Goal: Transaction & Acquisition: Purchase product/service

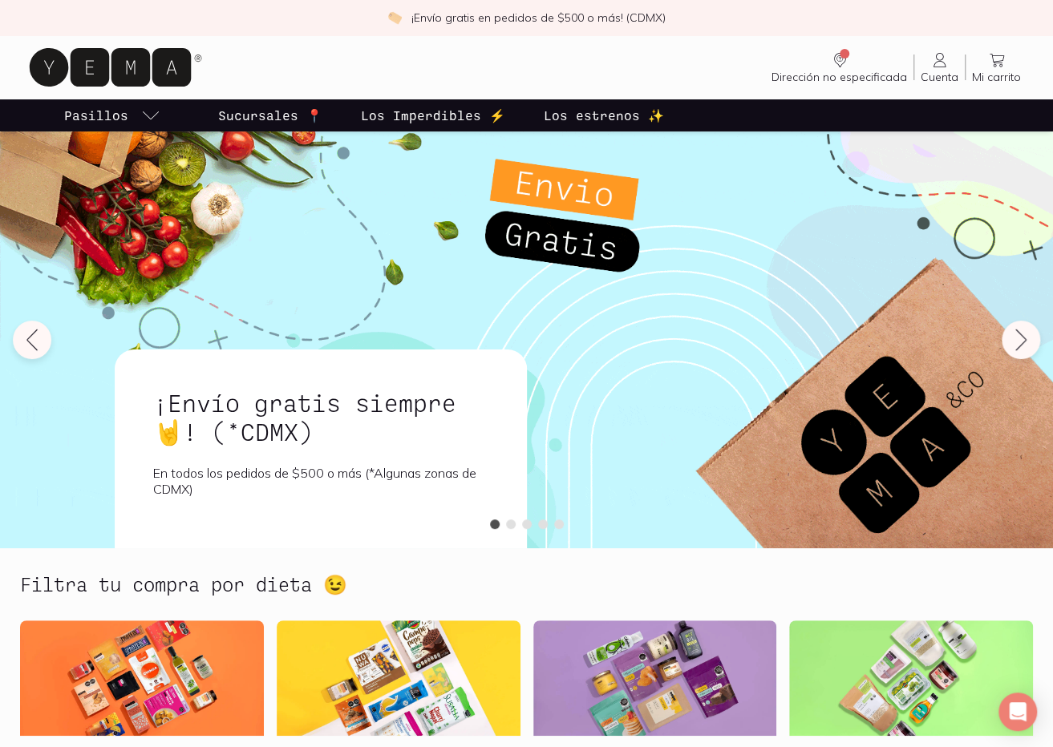
click at [945, 71] on span "Cuenta" at bounding box center [939, 77] width 38 height 14
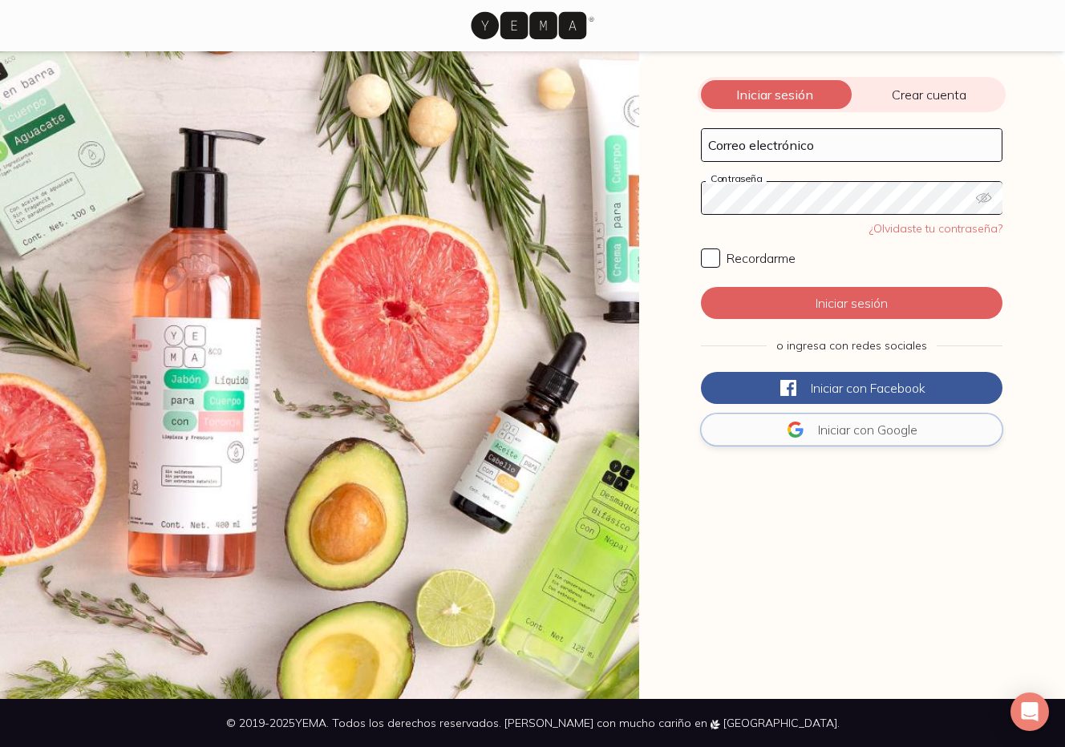
click at [877, 424] on button "Iniciar con Google" at bounding box center [851, 430] width 301 height 32
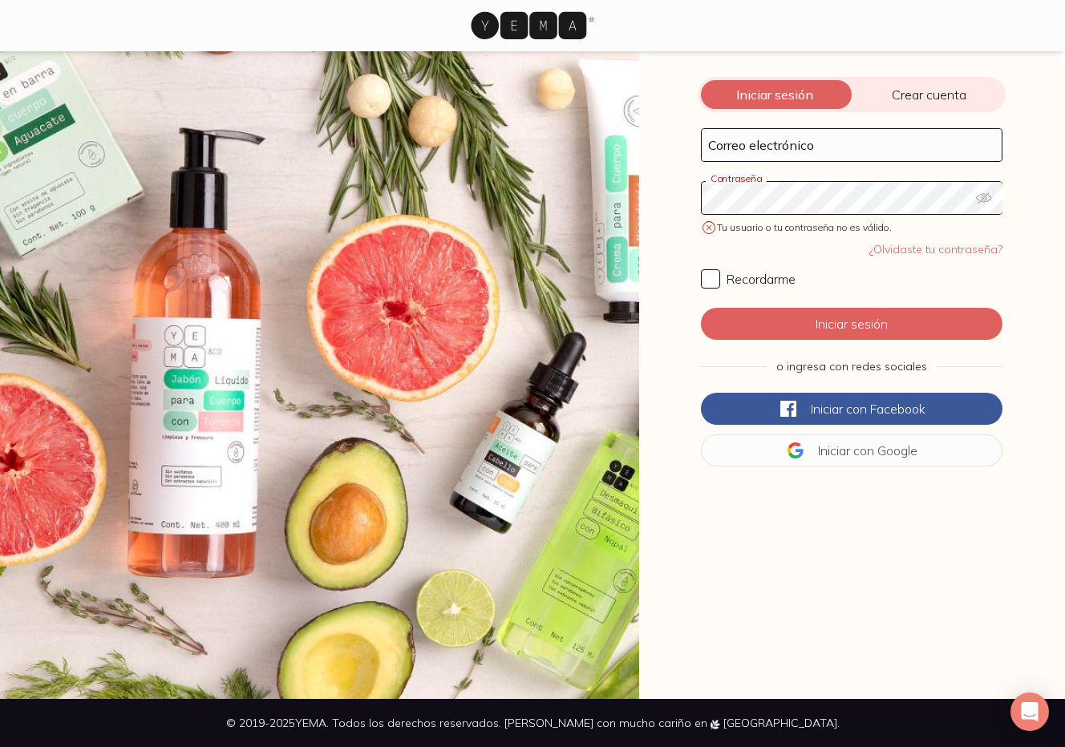
click at [943, 98] on span "Crear cuenta" at bounding box center [928, 95] width 154 height 16
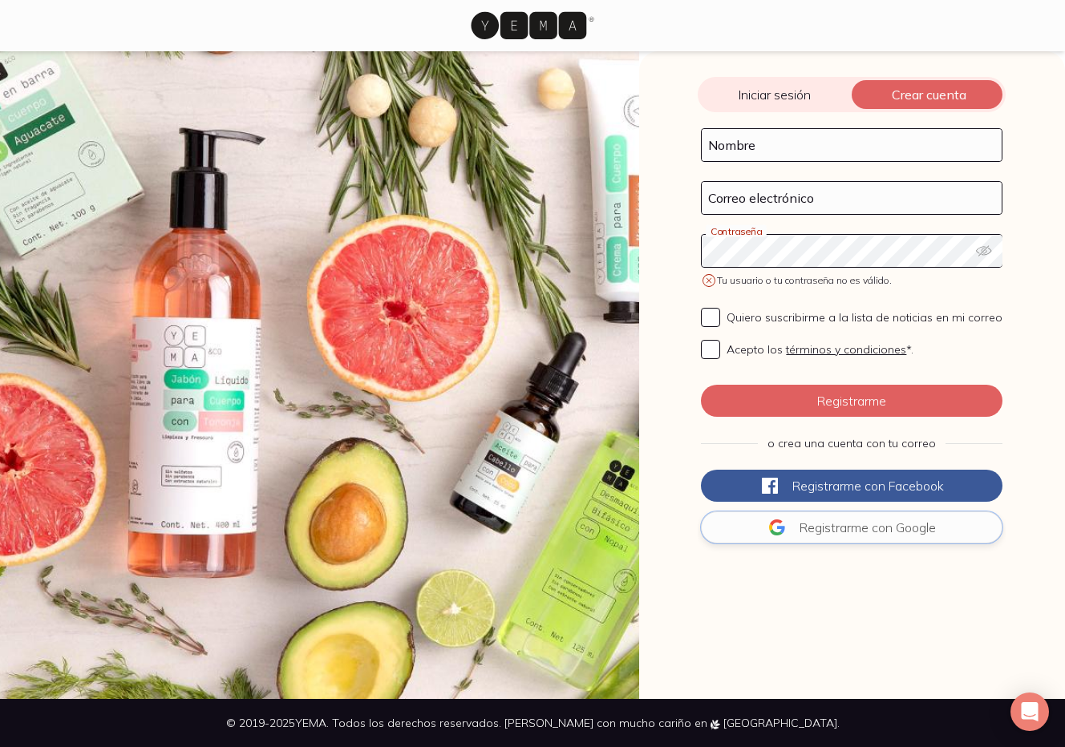
click at [848, 525] on span "Registrarme con" at bounding box center [845, 527] width 93 height 16
click at [791, 152] on input "Nombre" at bounding box center [851, 145] width 300 height 32
type input "marisol enciso"
click at [900, 629] on div "Iniciar sesión Crear cuenta Correo electrónico Contraseña Tu usuario o tu contr…" at bounding box center [852, 375] width 426 height 648
click at [737, 197] on input "atara" at bounding box center [851, 198] width 300 height 32
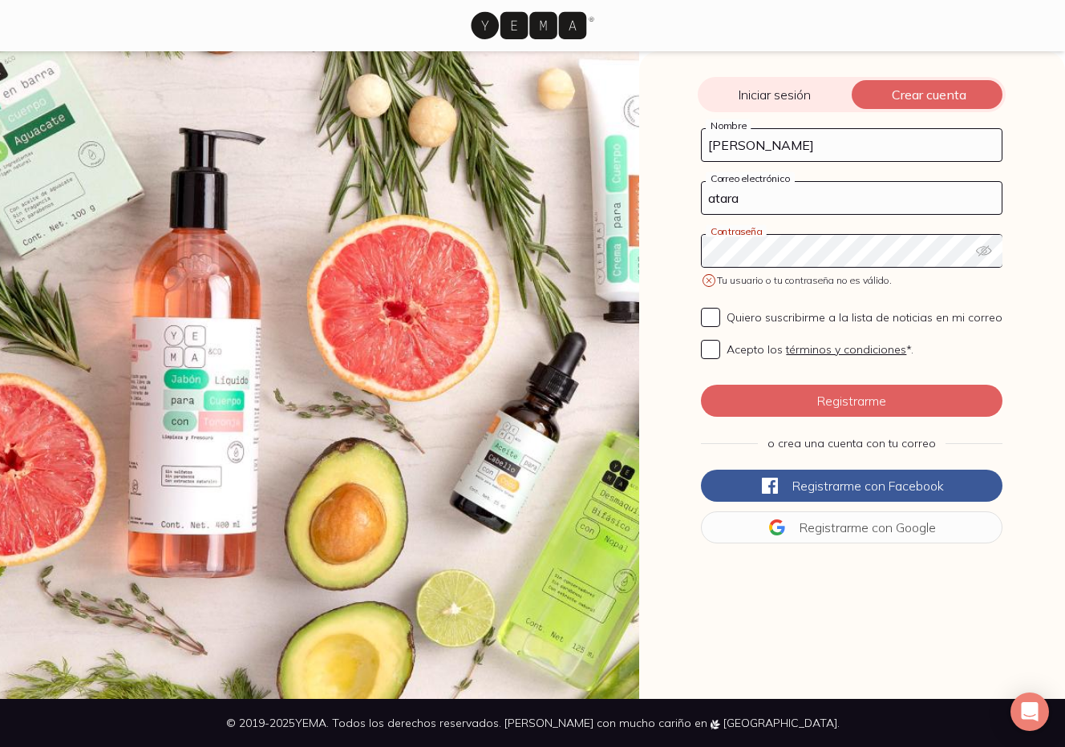
type input "[DOMAIN_NAME][EMAIL_ADDRESS][DOMAIN_NAME]"
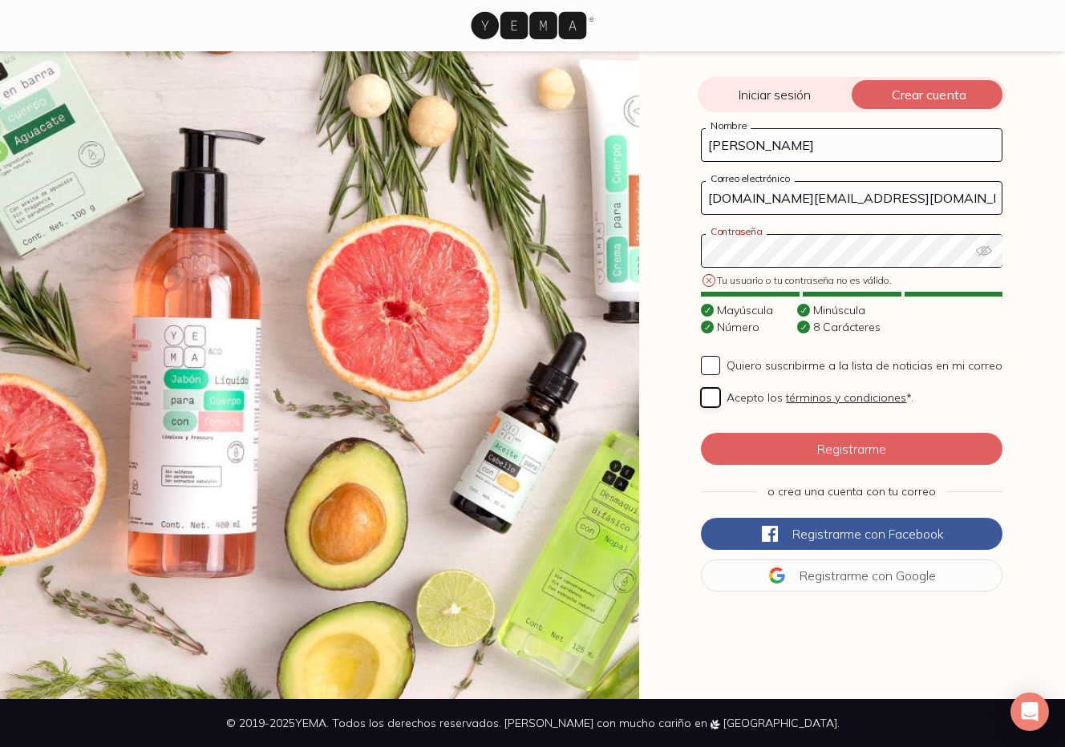
click at [709, 395] on input "Acepto los términos y condiciones *." at bounding box center [710, 397] width 19 height 19
checkbox input "true"
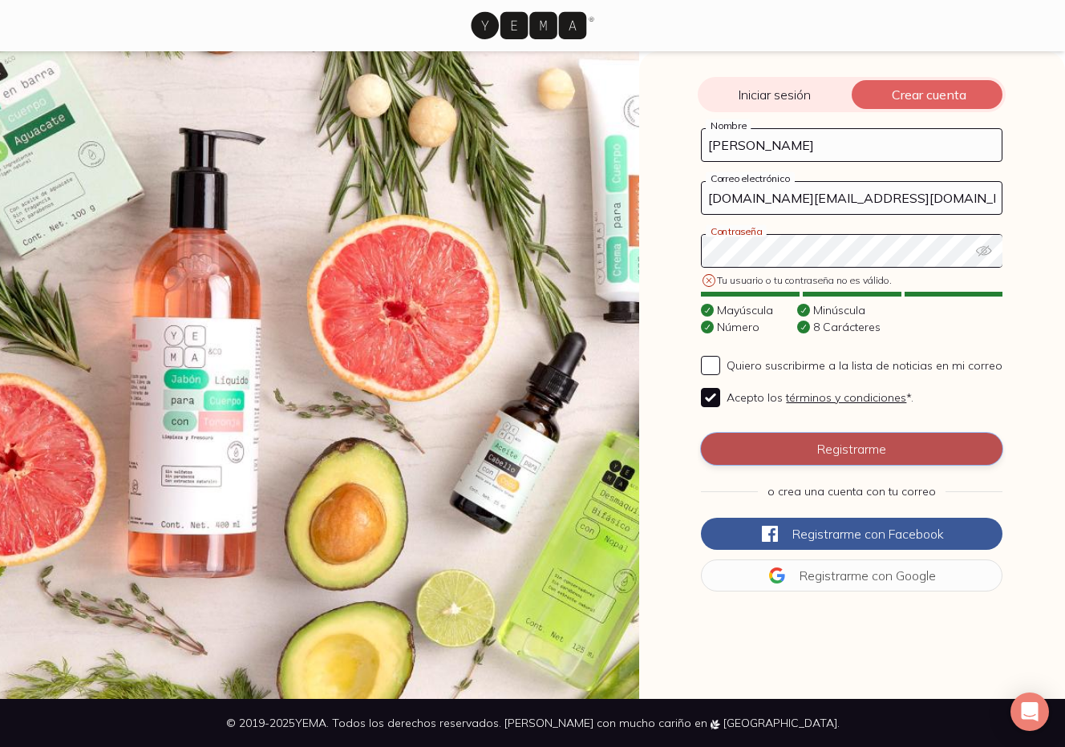
click at [864, 454] on button "Registrarme" at bounding box center [851, 449] width 301 height 32
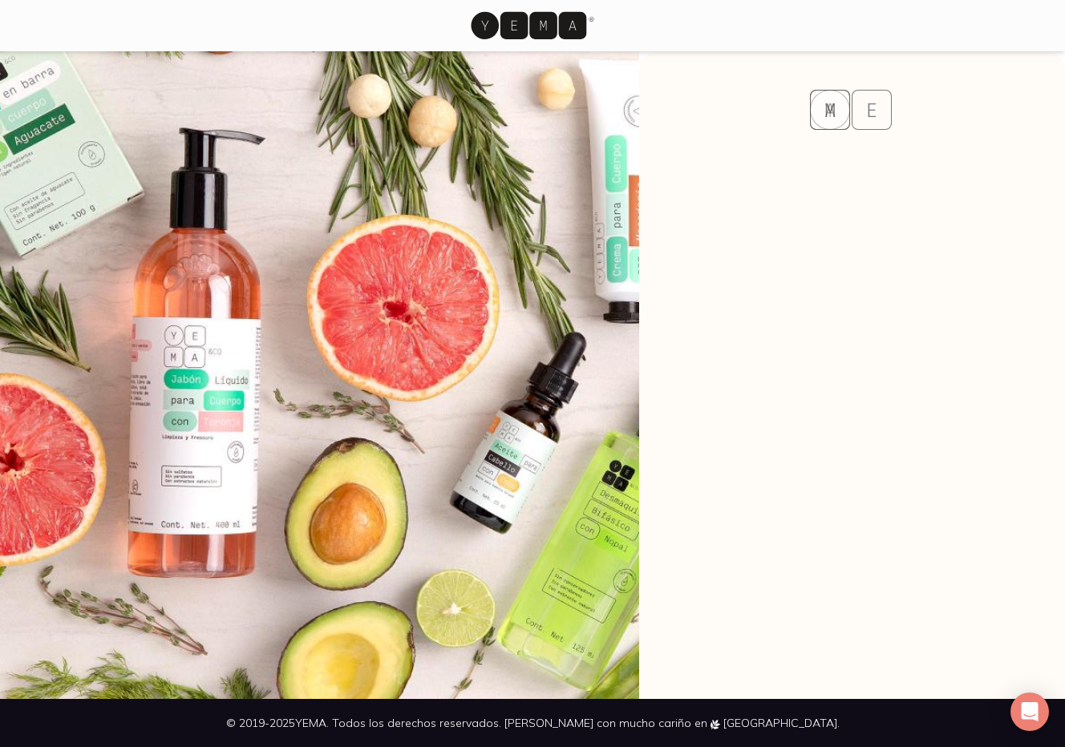
click at [885, 425] on div "Y E A M Y E A M" at bounding box center [852, 375] width 426 height 648
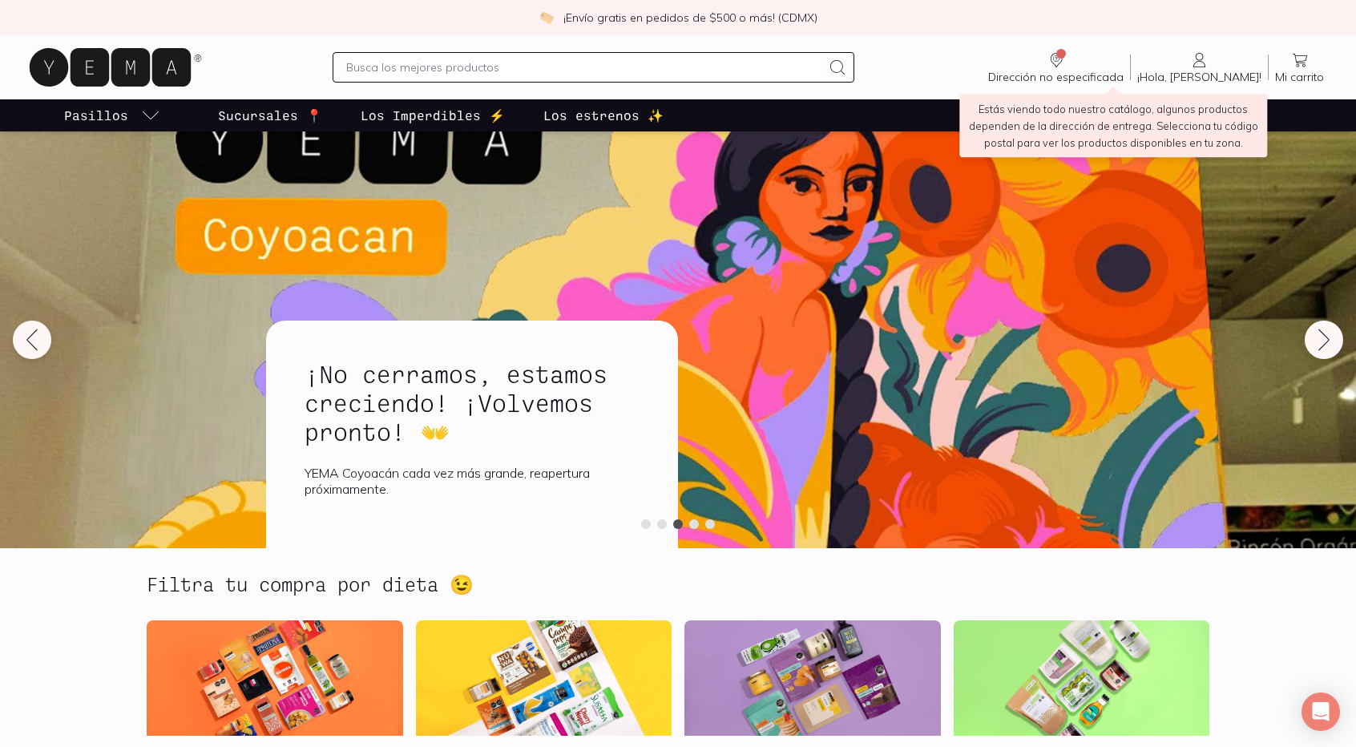
click at [1052, 72] on span "Dirección no especificada" at bounding box center [1055, 77] width 135 height 14
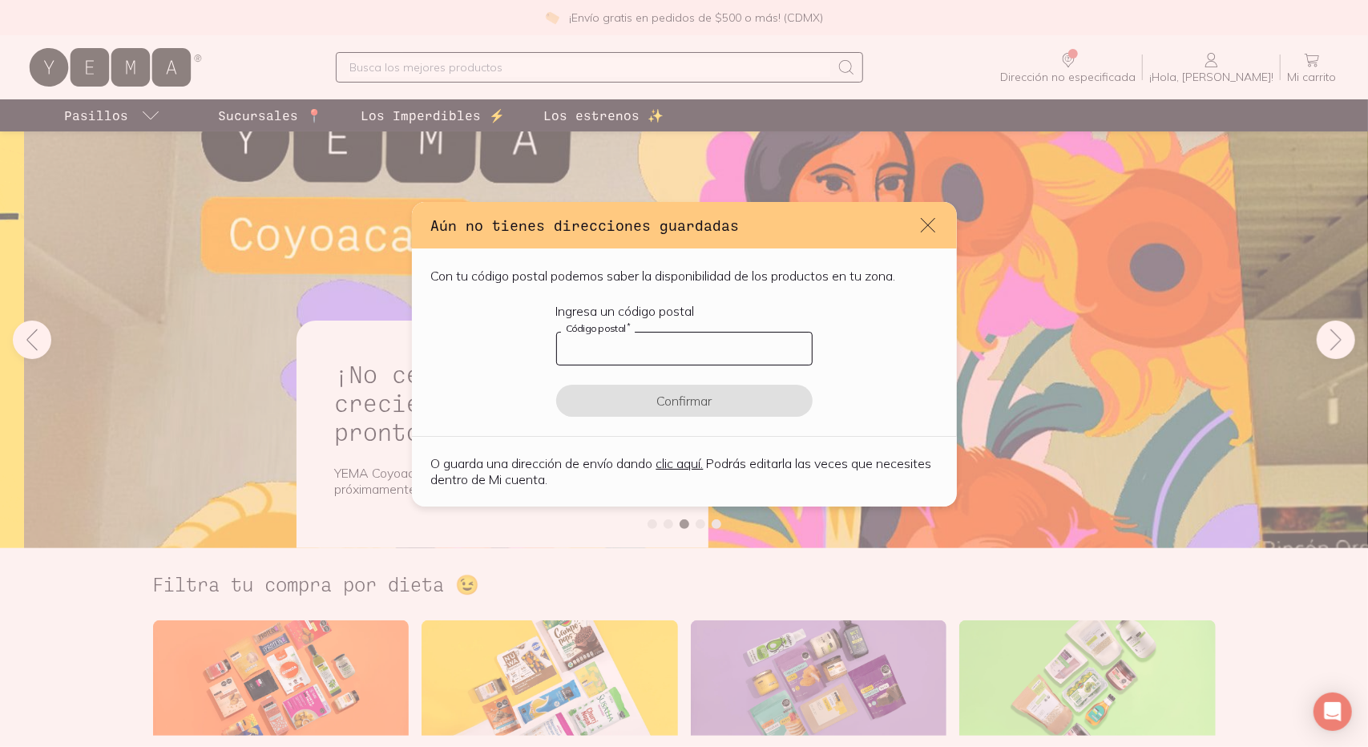
click at [669, 355] on input "default" at bounding box center [684, 349] width 255 height 32
type input "06720"
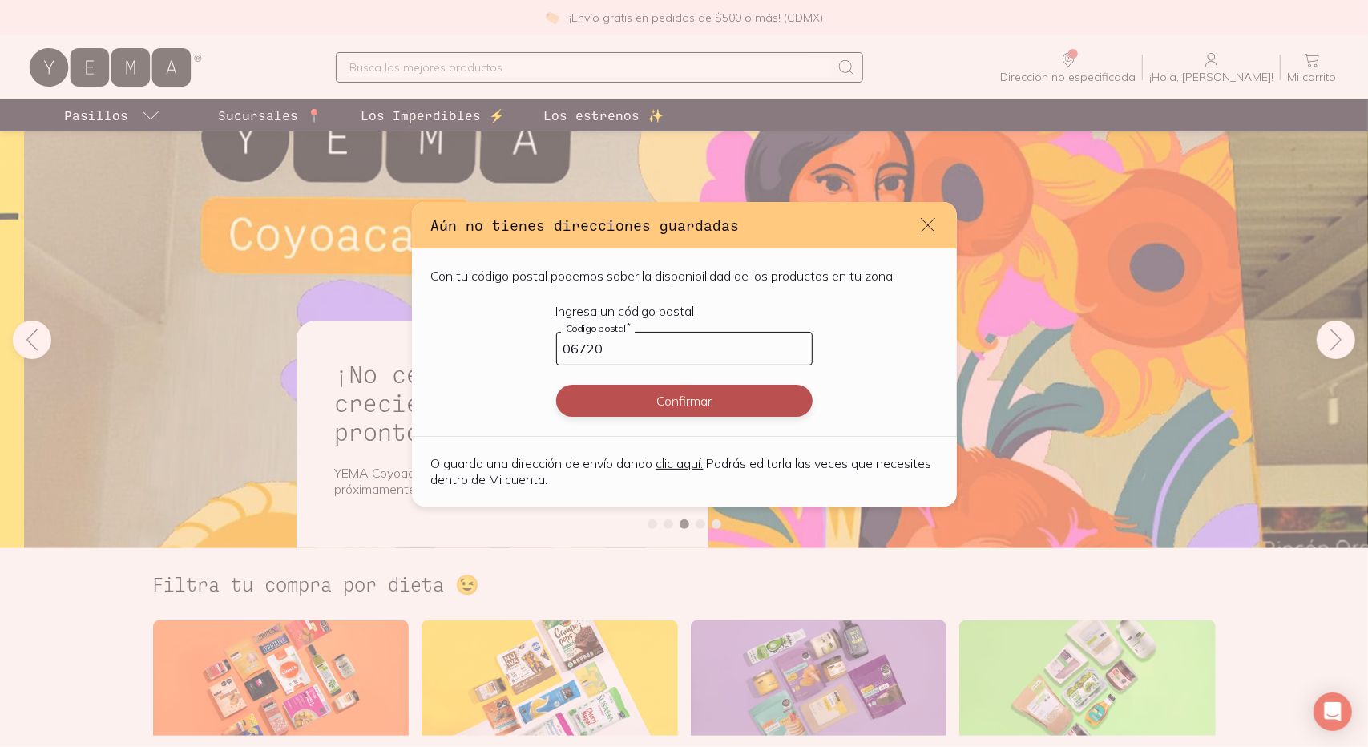
click at [671, 401] on button "Confirmar" at bounding box center [684, 401] width 257 height 32
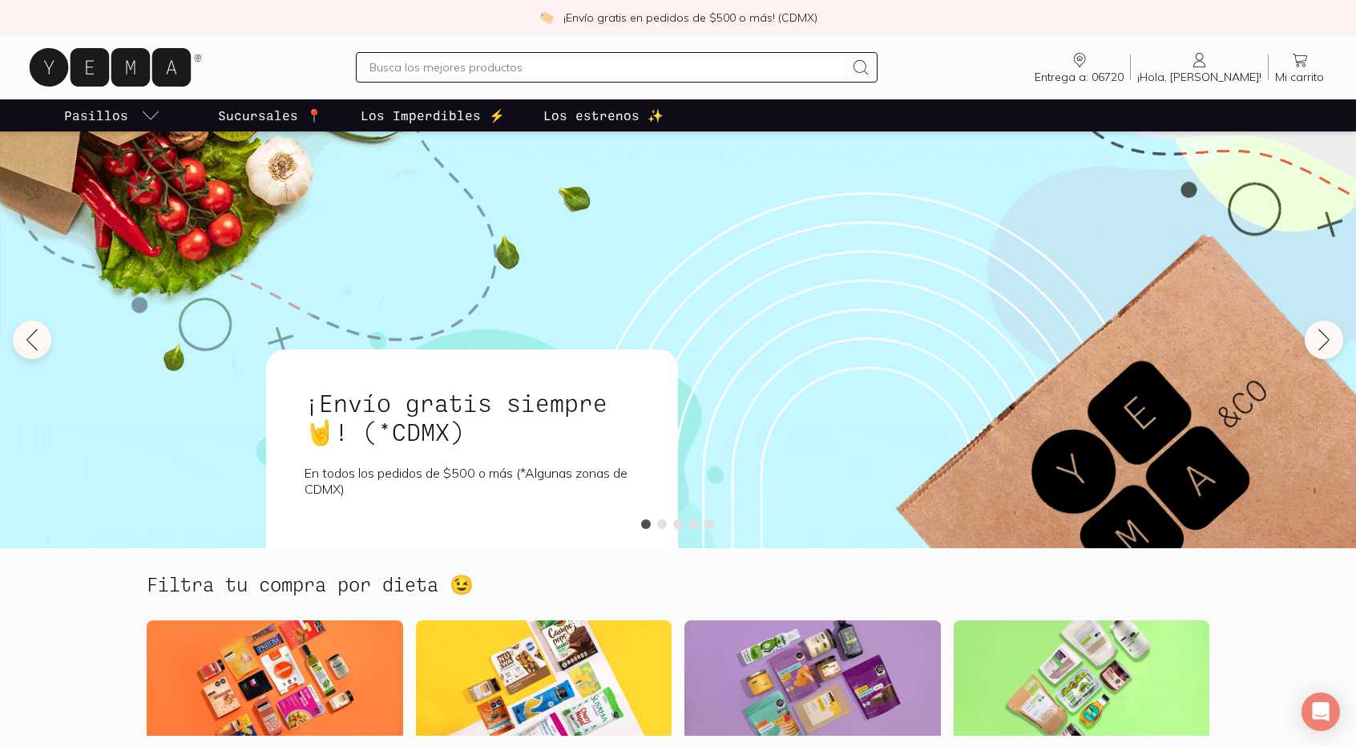
click at [1052, 76] on span "¡Hola, [PERSON_NAME]!" at bounding box center [1199, 77] width 124 height 14
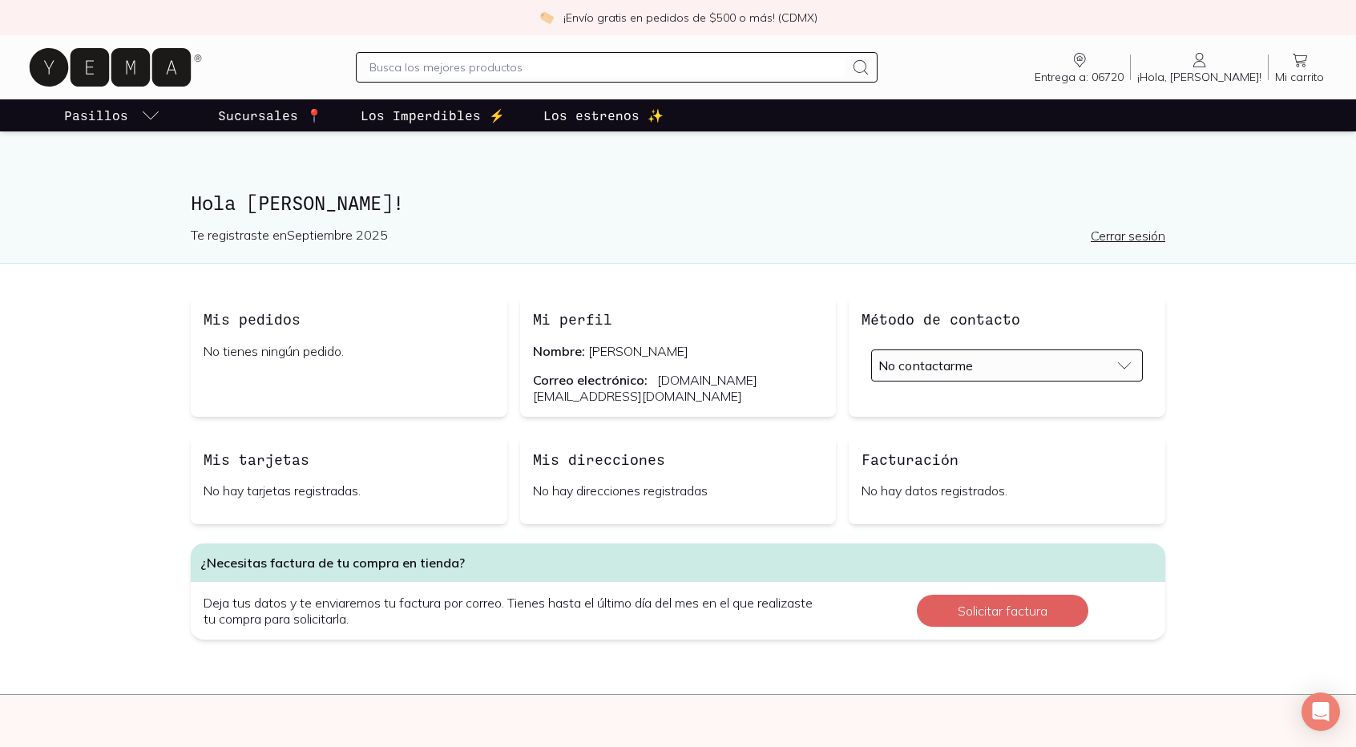
click at [959, 372] on span "No contactarme" at bounding box center [926, 366] width 95 height 16
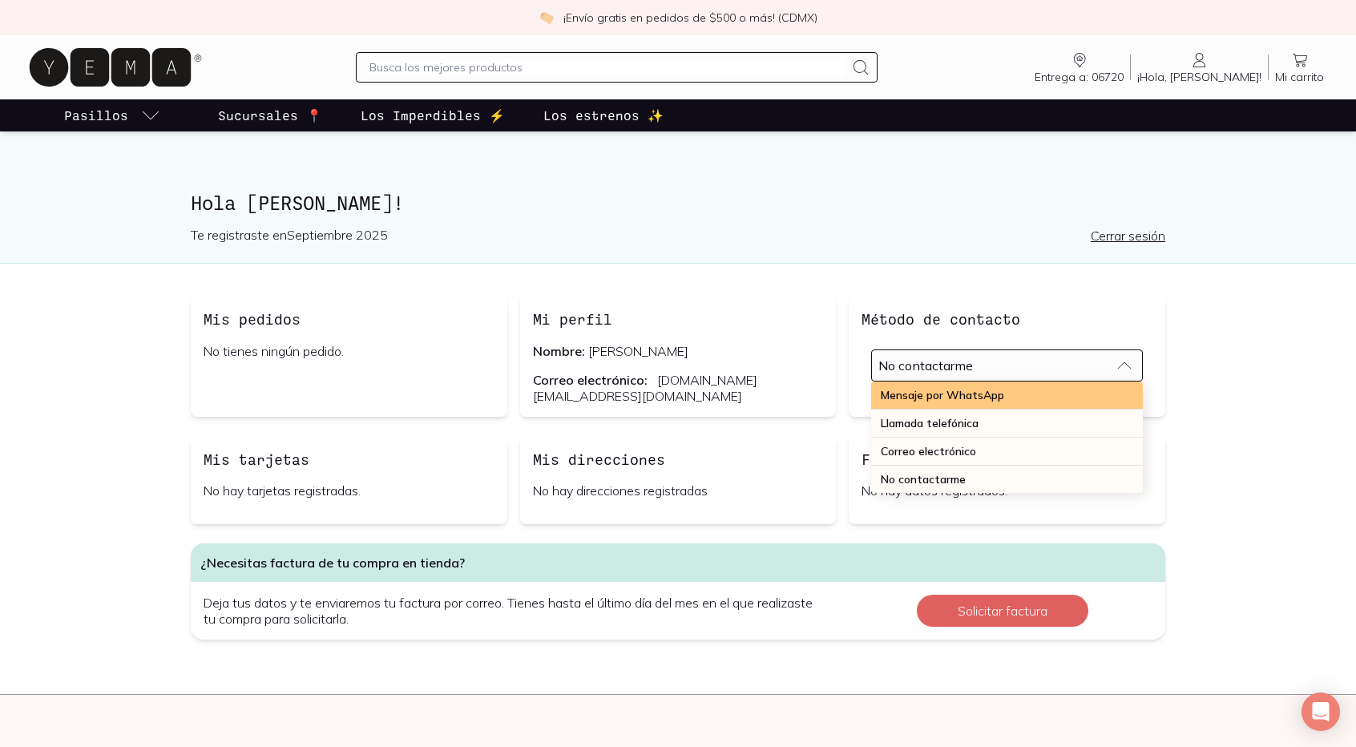
click at [941, 398] on span "Mensaje por WhatsApp" at bounding box center [942, 395] width 123 height 14
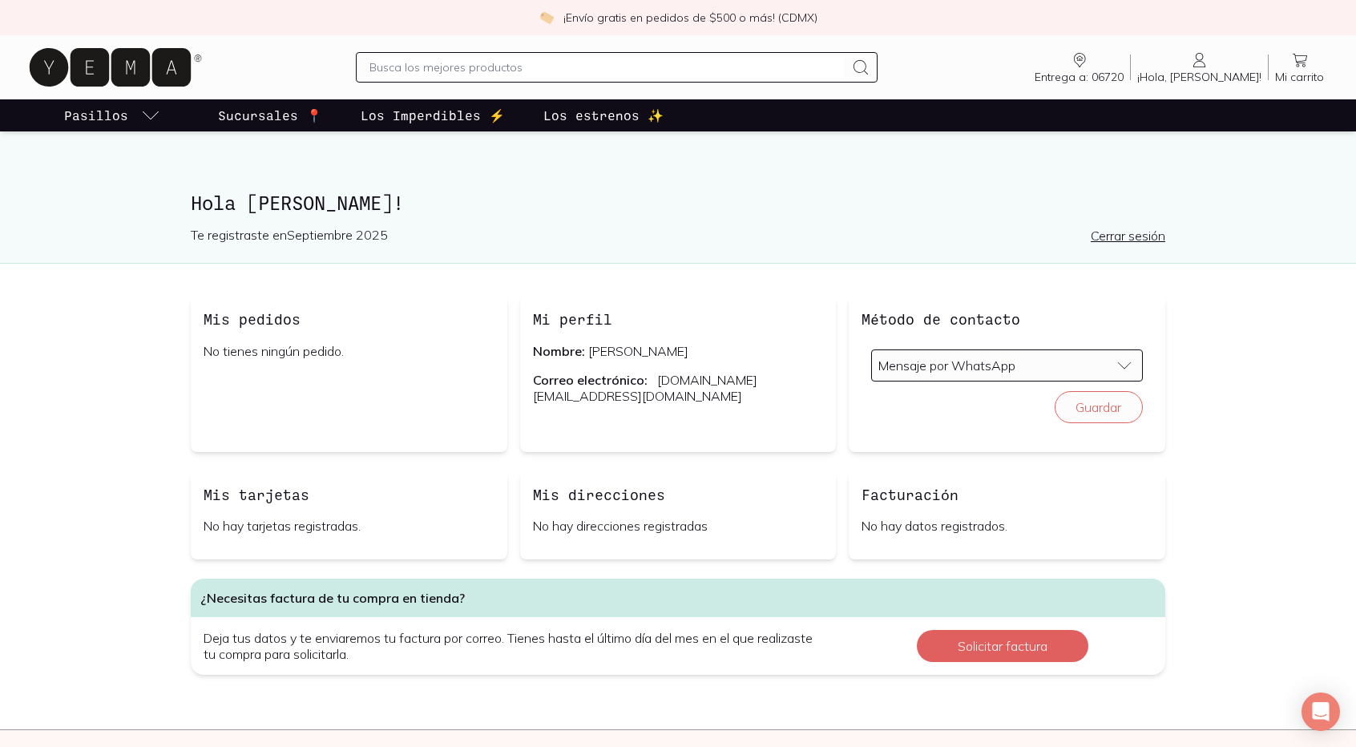
click at [1052, 446] on div "Mis pedidos No tienes ningún pedido. ¿Necesitas factura de tu compra en tienda?…" at bounding box center [678, 513] width 1026 height 434
click at [1052, 410] on button "Guardar" at bounding box center [1099, 407] width 88 height 32
drag, startPoint x: 587, startPoint y: 539, endPoint x: 607, endPoint y: 515, distance: 31.3
click at [586, 539] on div "Mis direcciones No hay direcciones registradas" at bounding box center [678, 515] width 317 height 88
click at [611, 512] on div "Mis direcciones No hay direcciones registradas" at bounding box center [678, 515] width 317 height 88
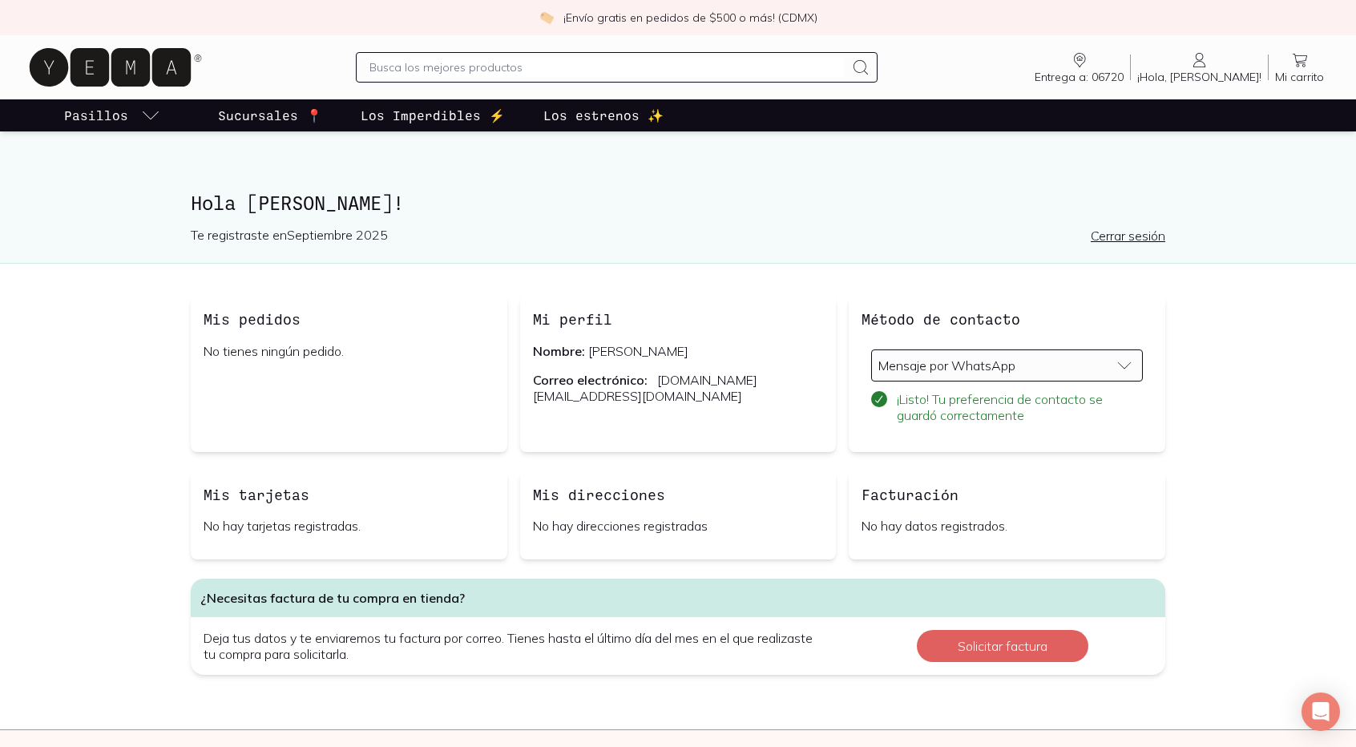
click at [929, 513] on div "Facturación No hay datos registrados." at bounding box center [1007, 515] width 317 height 88
click at [928, 513] on div "Facturación No hay datos registrados." at bounding box center [1007, 515] width 317 height 88
click at [692, 499] on div "Mis direcciones" at bounding box center [678, 494] width 291 height 21
click at [584, 496] on h3 "Mis direcciones" at bounding box center [599, 494] width 132 height 21
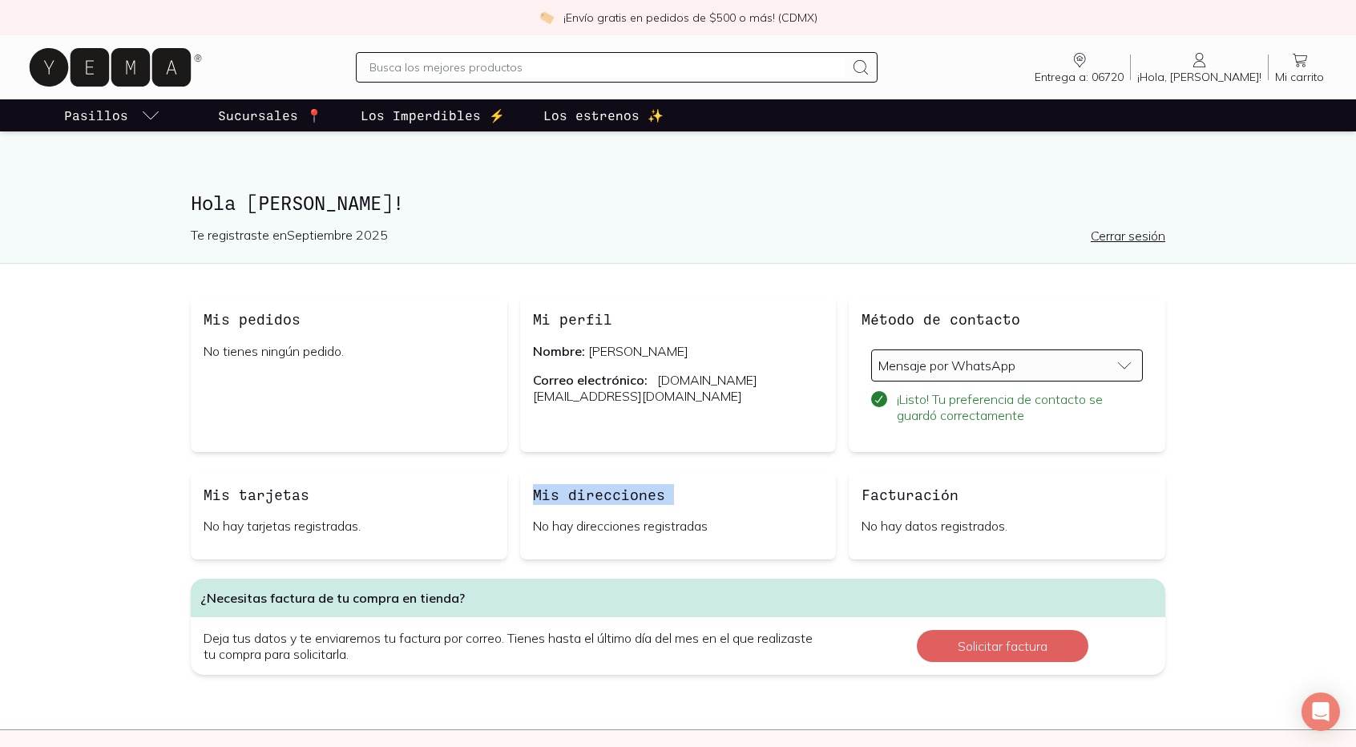
click at [583, 496] on h3 "Mis direcciones" at bounding box center [599, 494] width 132 height 21
click at [577, 532] on p "No hay direcciones registradas" at bounding box center [678, 526] width 291 height 16
click at [576, 532] on p "No hay direcciones registradas" at bounding box center [678, 526] width 291 height 16
click at [1052, 59] on icon at bounding box center [1199, 60] width 19 height 19
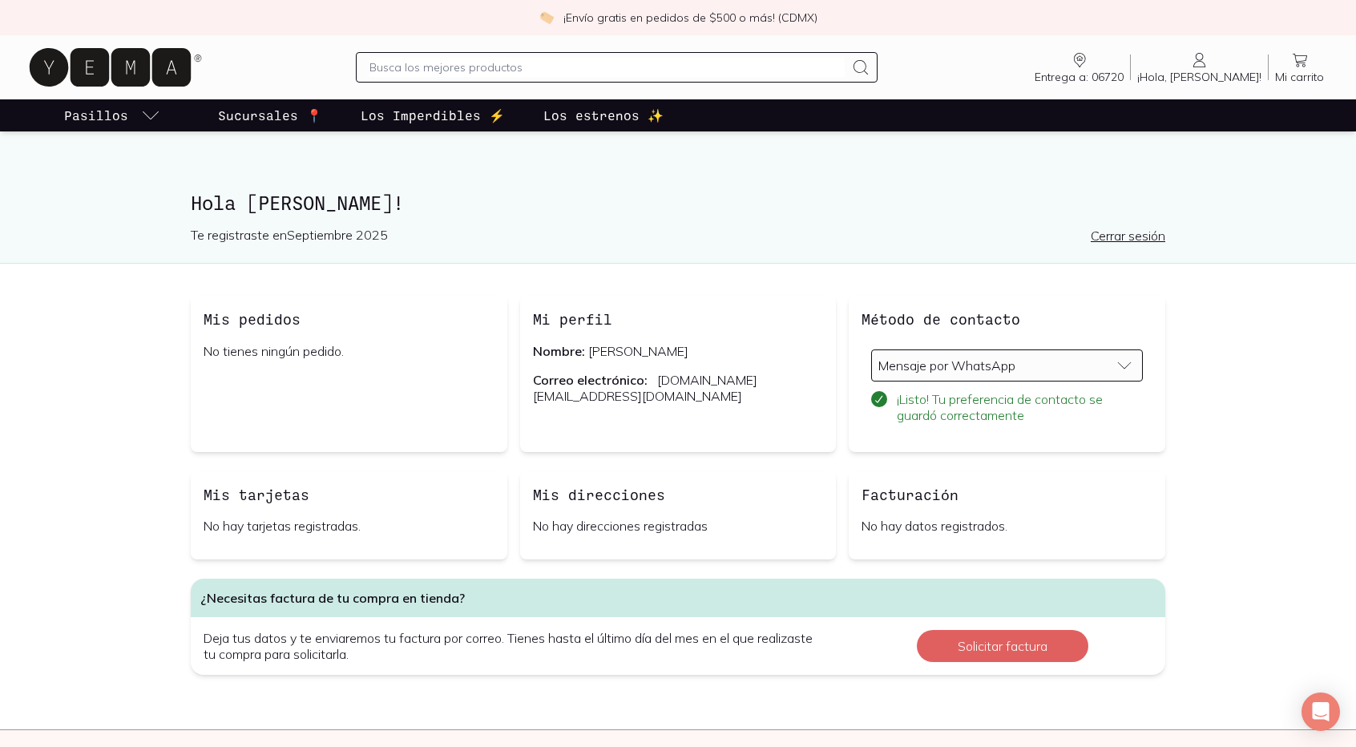
click at [135, 63] on icon at bounding box center [116, 67] width 180 height 51
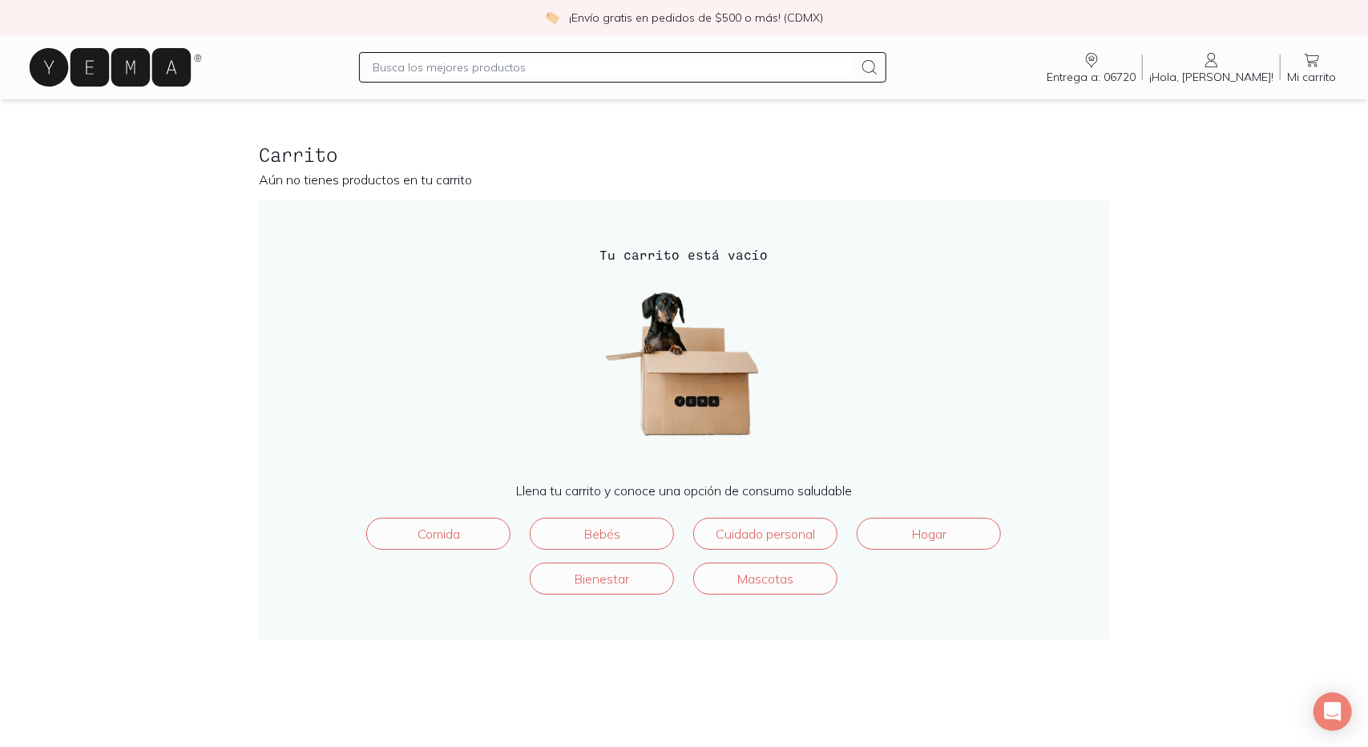
click at [176, 537] on div "Carrito Aún no tienes productos en tu carrito Tu carrito está vacío Llena tu ca…" at bounding box center [684, 392] width 1103 height 534
click at [189, 54] on icon at bounding box center [110, 67] width 161 height 38
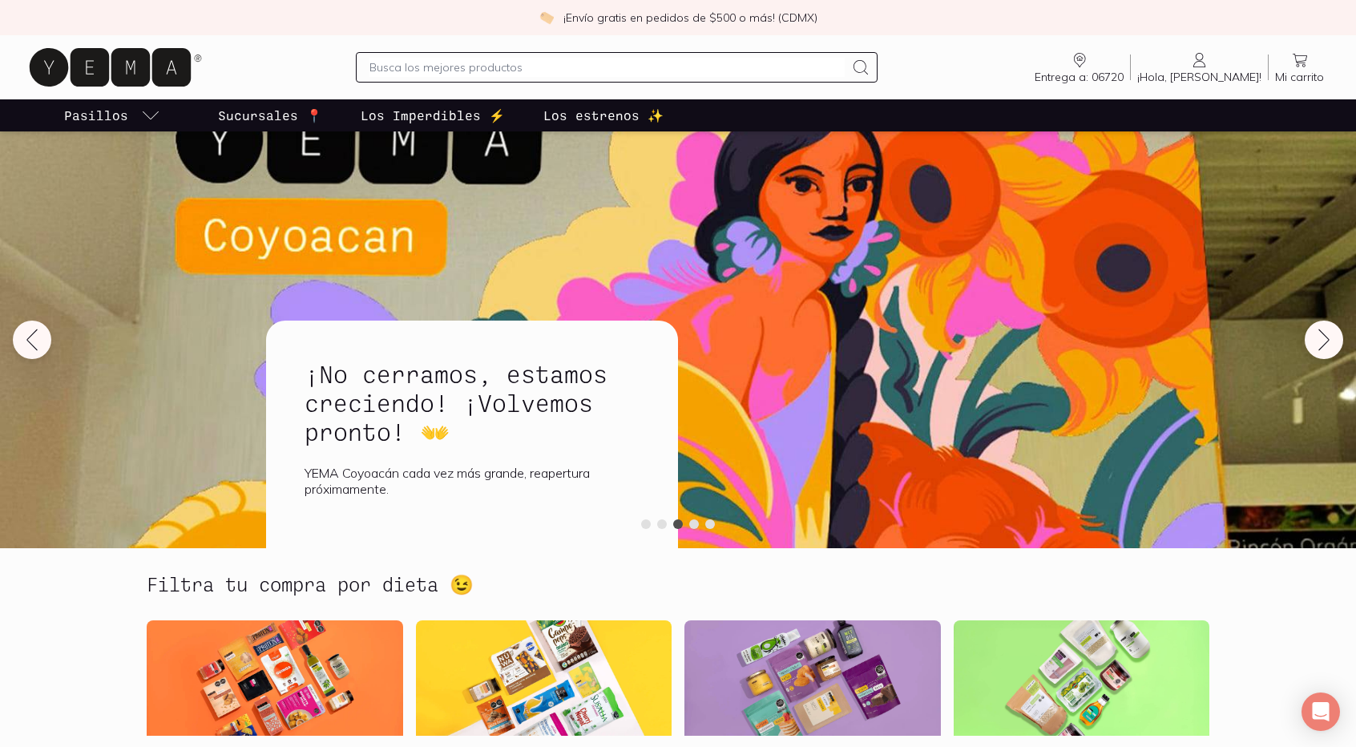
click at [428, 65] on input "text" at bounding box center [607, 67] width 475 height 19
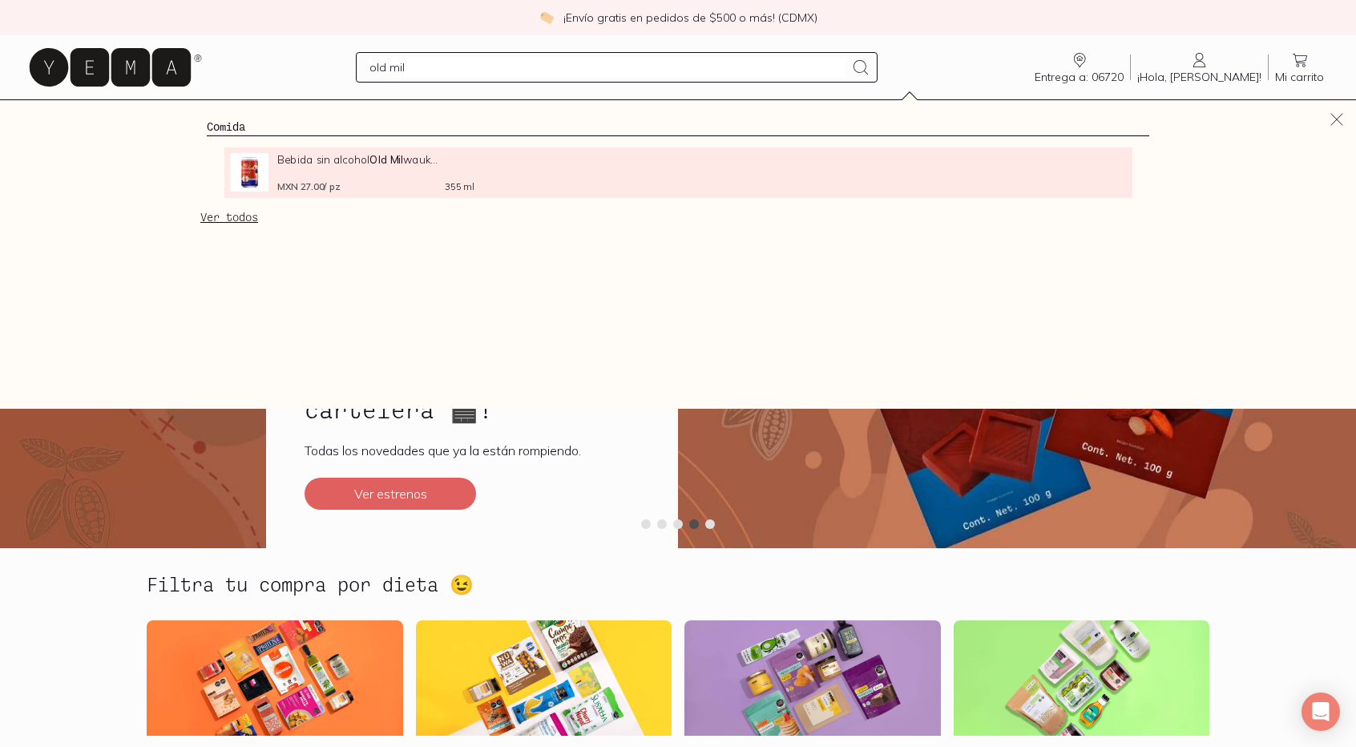
type input "old mil"
click at [317, 191] on span "MXN 27.00 / pz" at bounding box center [308, 186] width 63 height 9
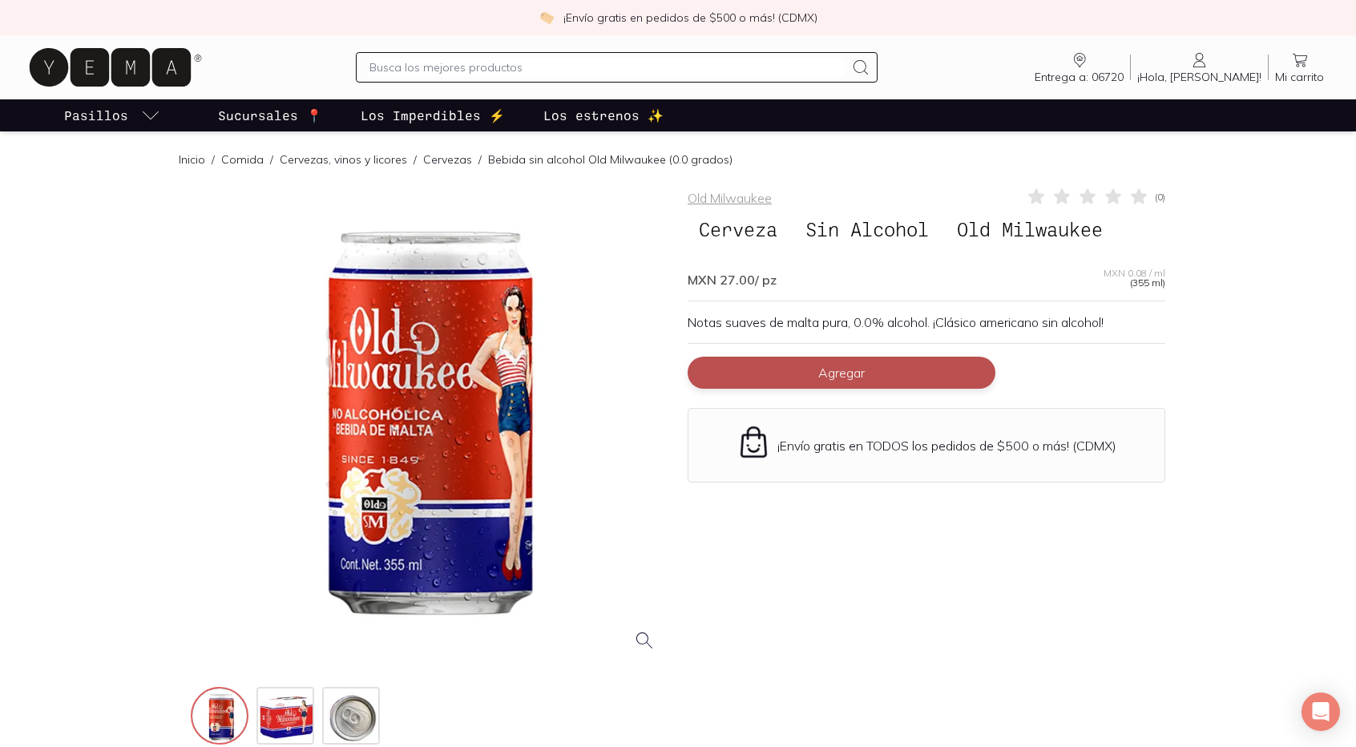
click at [825, 379] on span "Agregar" at bounding box center [841, 373] width 46 height 16
drag, startPoint x: 881, startPoint y: 374, endPoint x: 720, endPoint y: 374, distance: 161.1
click at [720, 374] on input "1" at bounding box center [841, 373] width 255 height 30
type input "12"
click at [1002, 528] on div "Old Milwaukee ( 0 ) Cerveza Sin Alcohol Old Milwaukee MXN 27.00 / pz MXN 0.08 /…" at bounding box center [927, 467] width 478 height 561
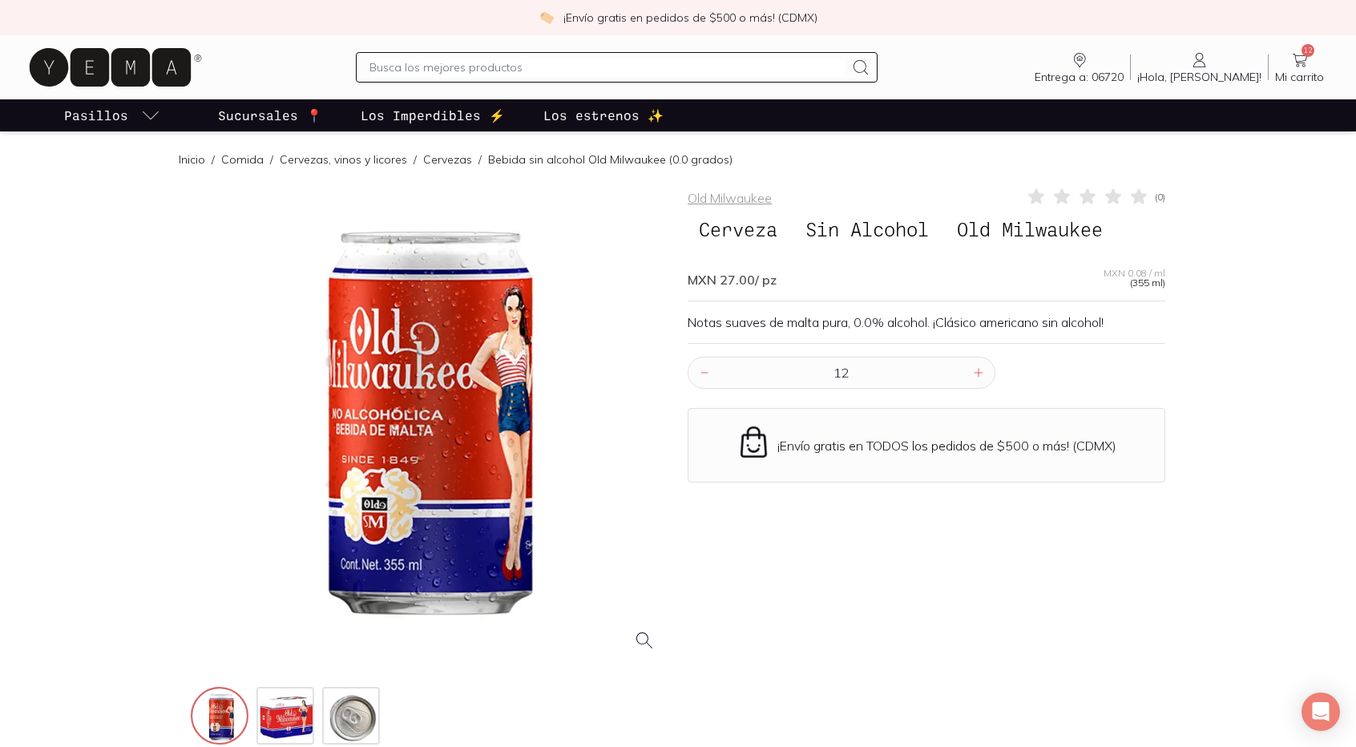
click at [592, 54] on div at bounding box center [617, 67] width 522 height 30
click at [610, 68] on input "text" at bounding box center [607, 67] width 475 height 19
type input "tilapia"
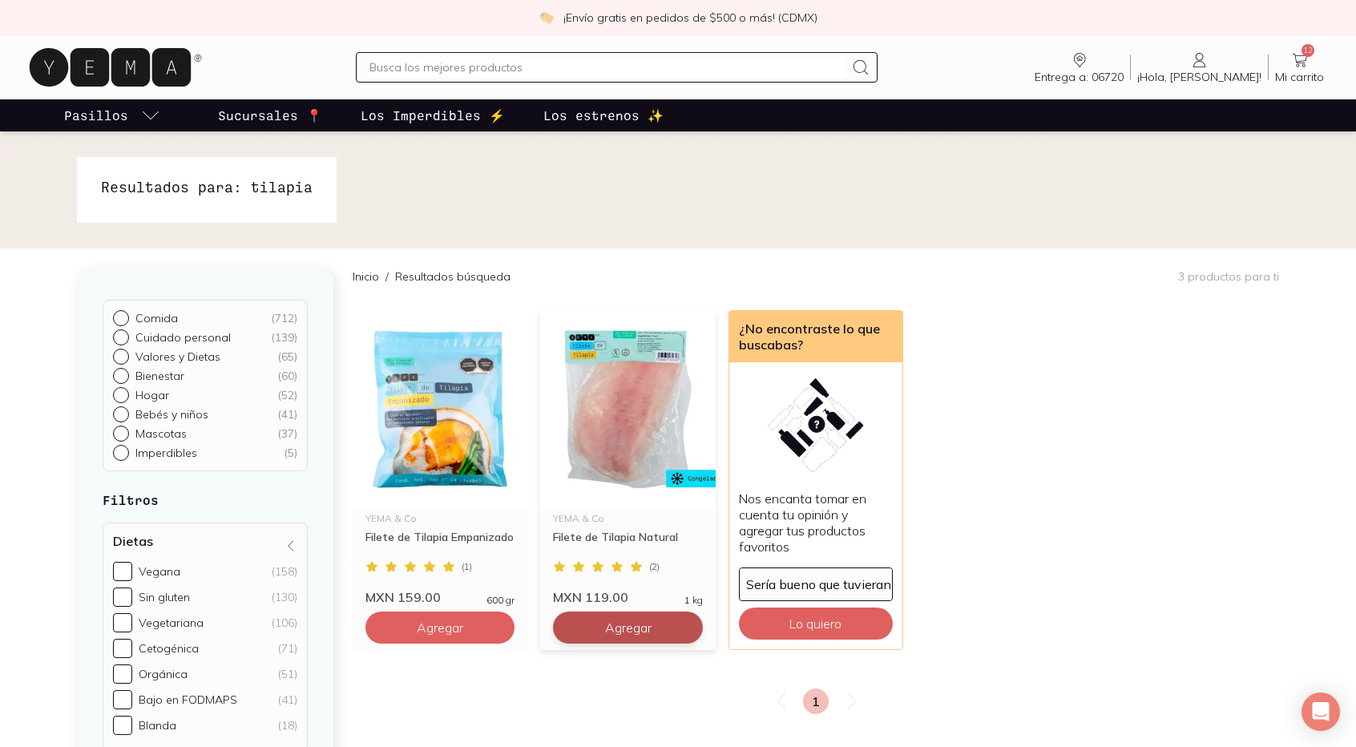
click at [654, 633] on button "Agregar" at bounding box center [627, 628] width 149 height 32
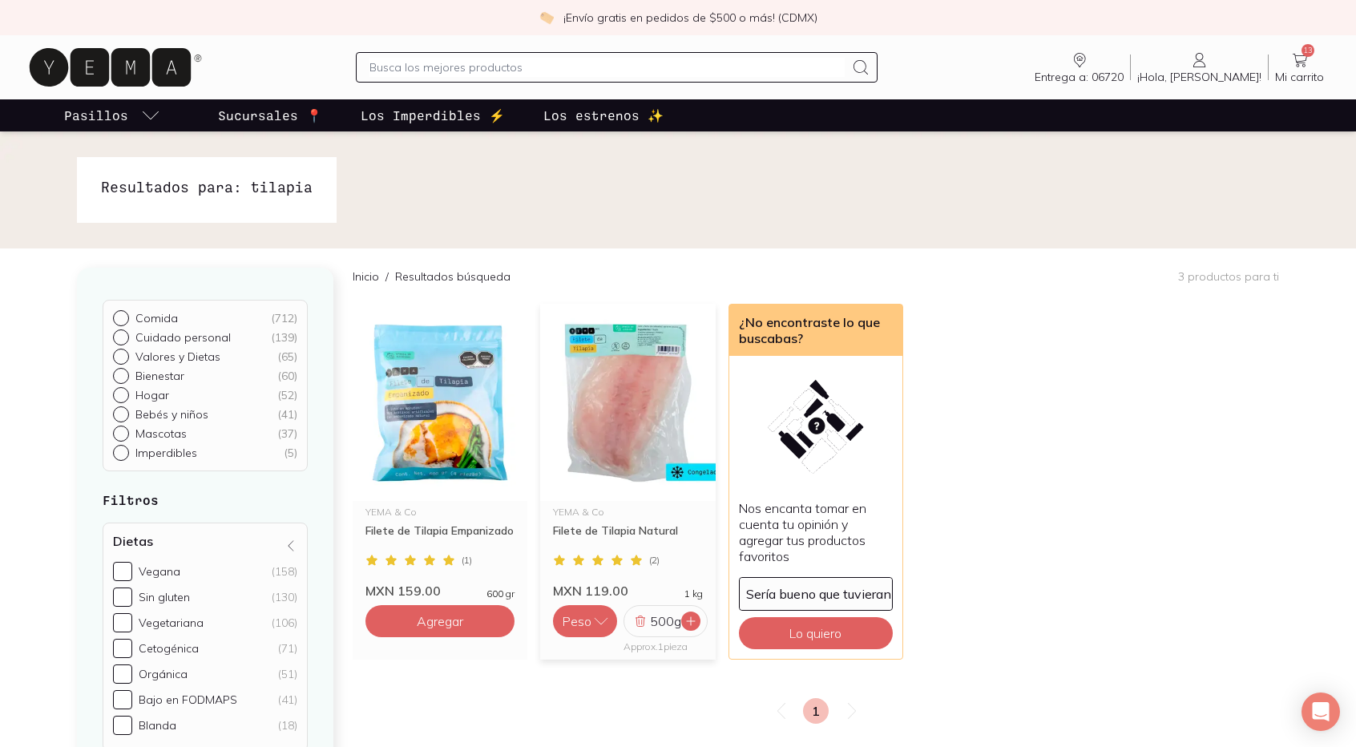
click at [693, 628] on div at bounding box center [690, 621] width 19 height 19
click at [527, 63] on input "text" at bounding box center [607, 67] width 475 height 19
type input "huevo rojo"
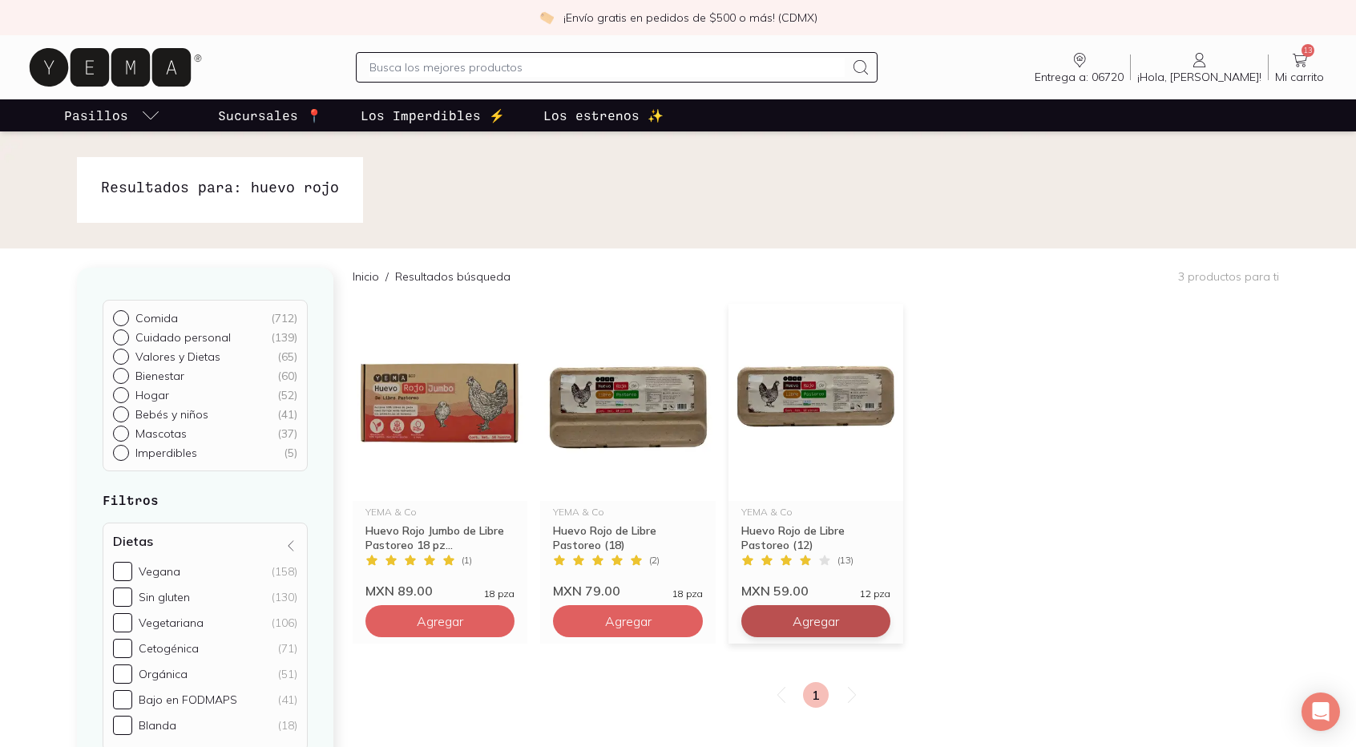
click at [762, 626] on button "Agregar" at bounding box center [815, 621] width 149 height 32
click at [754, 626] on icon at bounding box center [758, 621] width 13 height 13
click at [630, 629] on button "Agregar" at bounding box center [627, 621] width 149 height 32
click at [625, 683] on div "1" at bounding box center [816, 695] width 927 height 26
click at [576, 71] on input "text" at bounding box center [607, 67] width 475 height 19
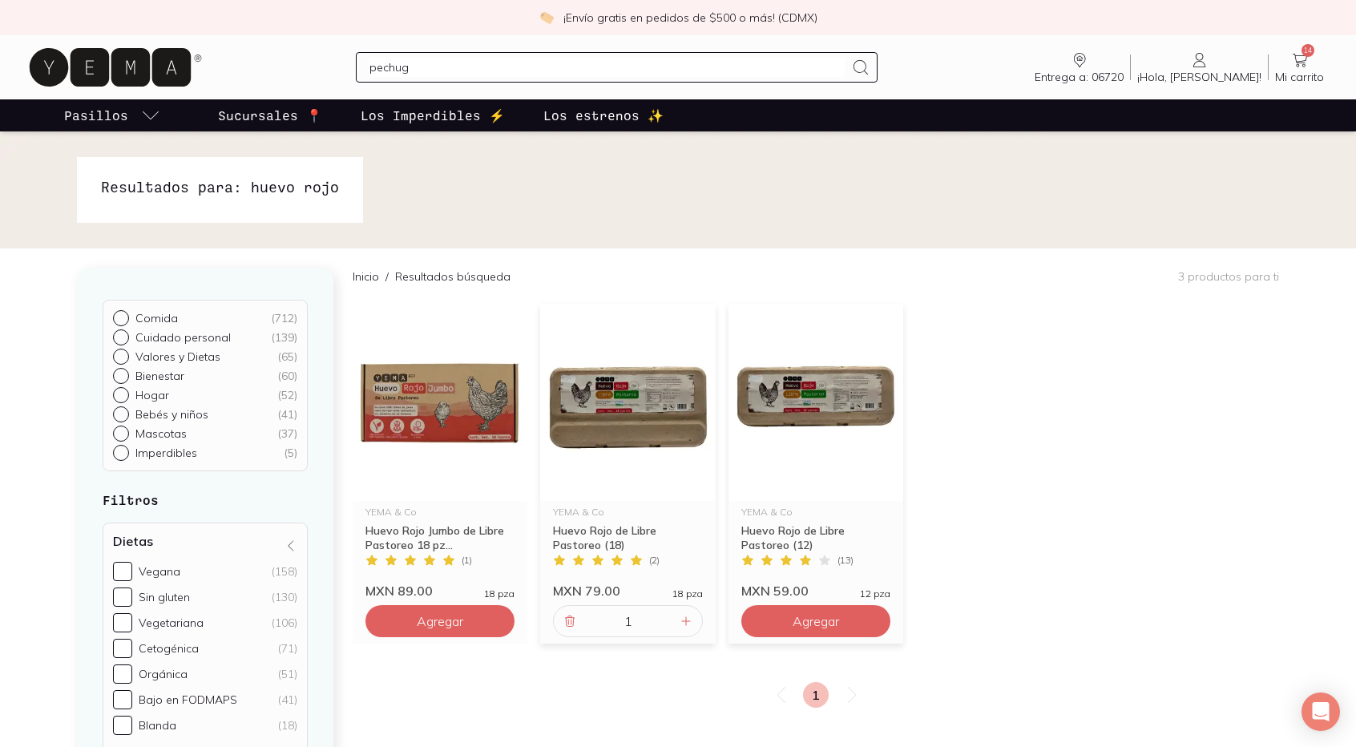
type input "pechuga"
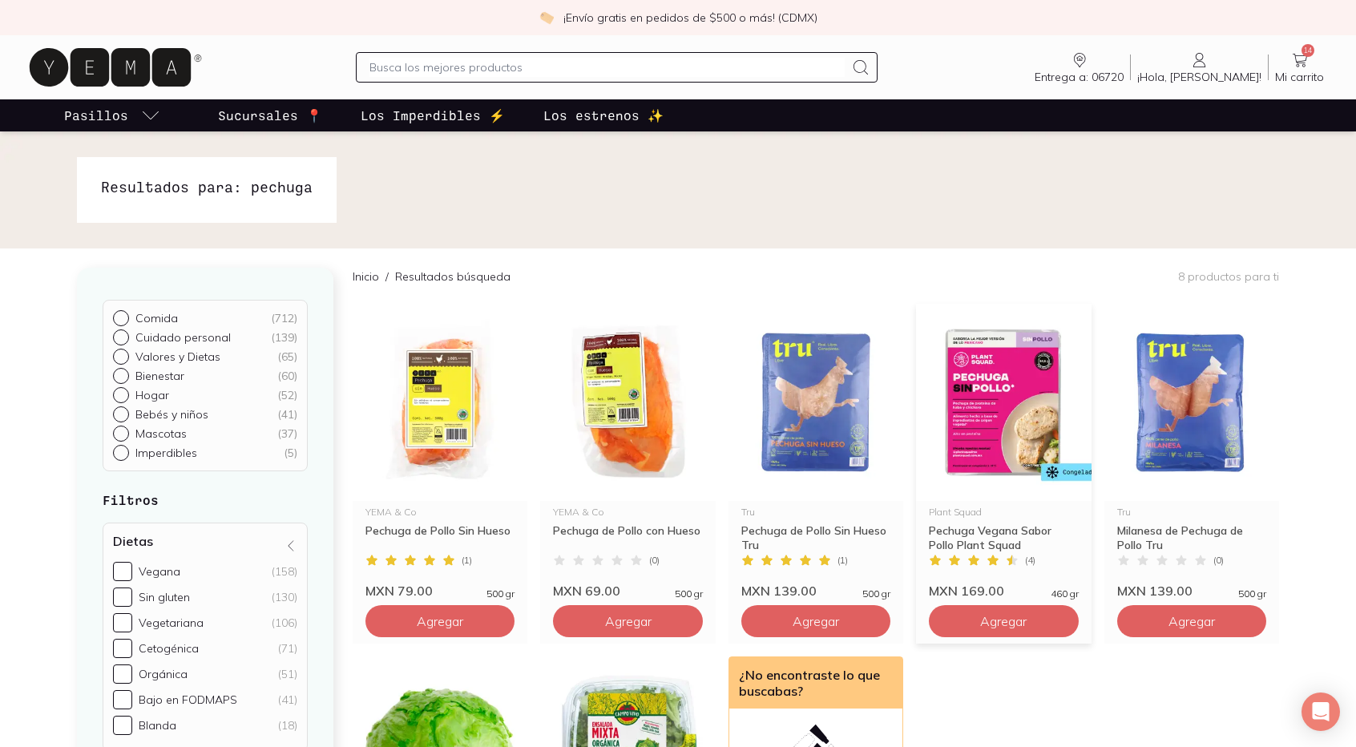
drag, startPoint x: 476, startPoint y: 628, endPoint x: 938, endPoint y: 589, distance: 463.3
click at [916, 595] on div "YEMA & Co Pechuga de Pollo Sin Hueso ( 1 ) MXN 79.00 500 gr Agregar YEMA & Co P…" at bounding box center [816, 650] width 927 height 693
click at [421, 618] on span "Agregar" at bounding box center [440, 621] width 46 height 16
click at [500, 618] on icon at bounding box center [497, 621] width 13 height 13
type input "2"
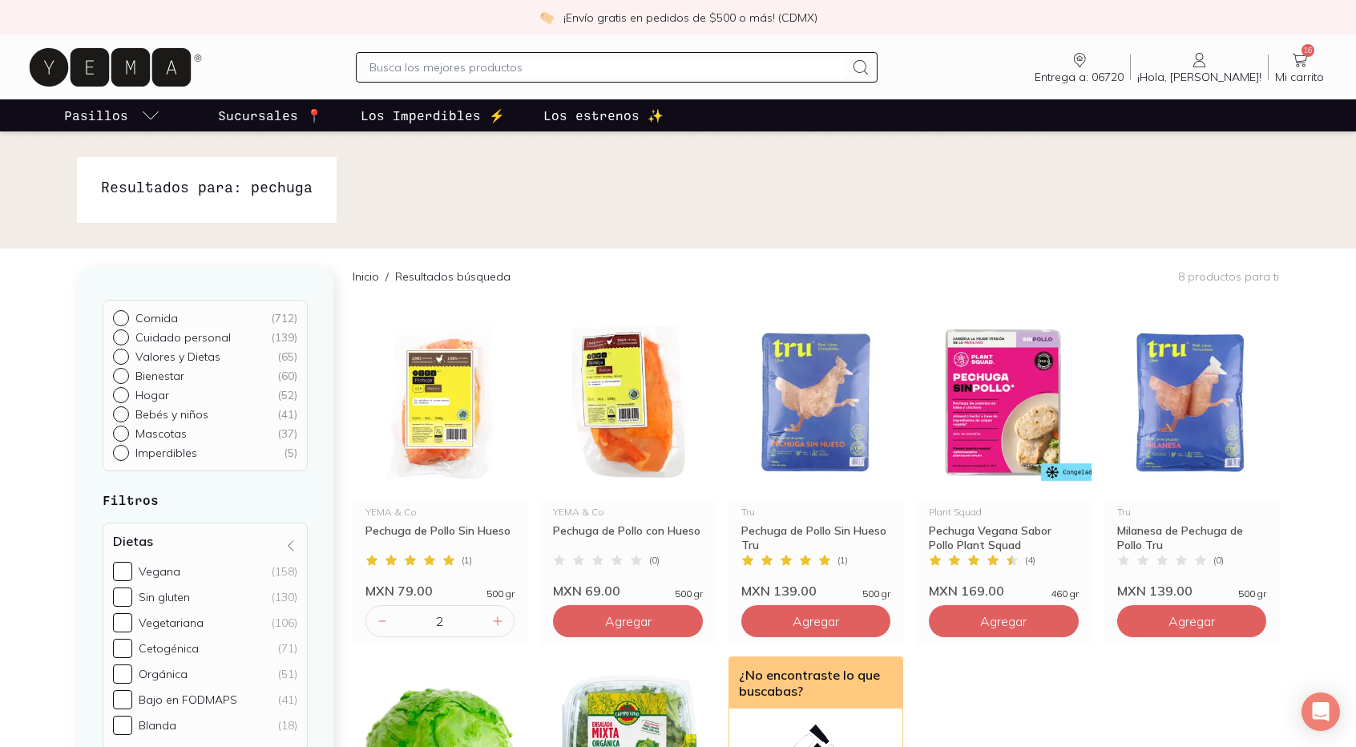
click at [576, 67] on input "text" at bounding box center [607, 67] width 475 height 19
type input "milanesa"
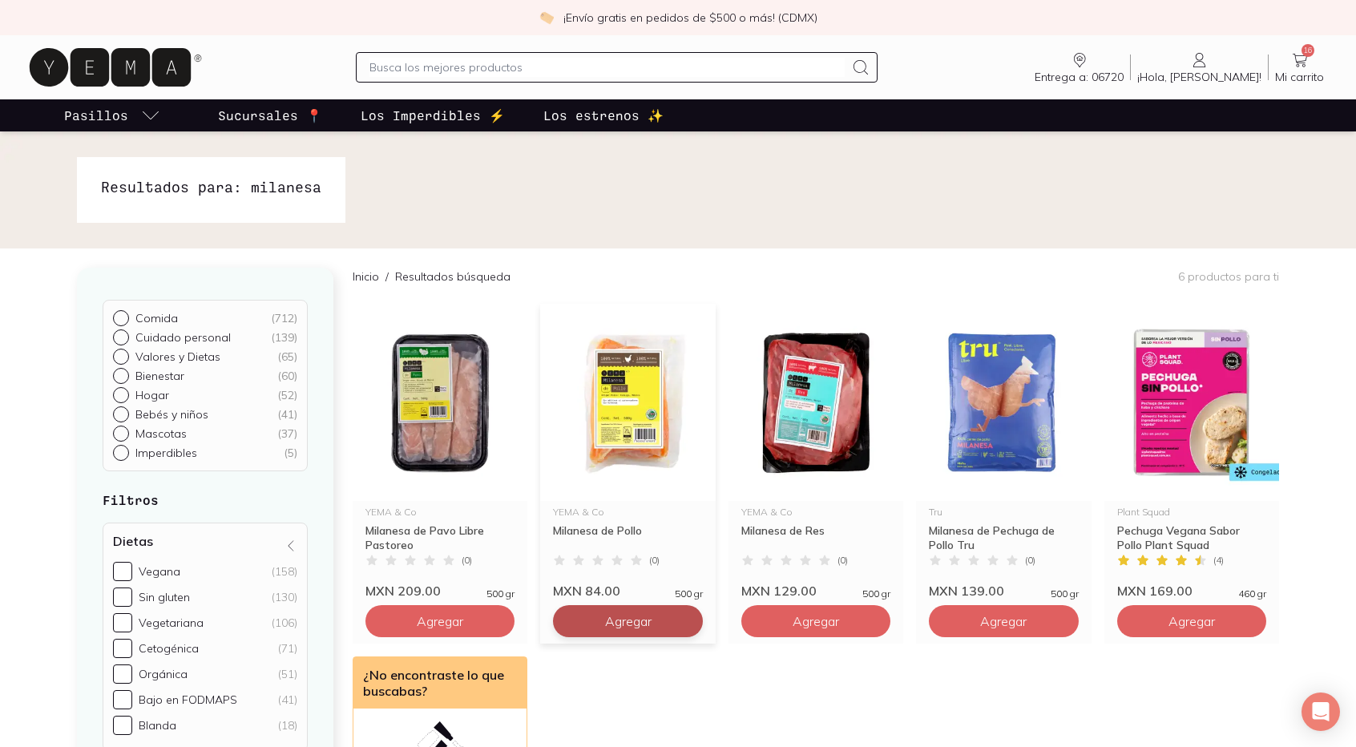
click at [630, 627] on span "Agregar" at bounding box center [628, 621] width 46 height 16
click at [846, 620] on button "Agregar" at bounding box center [815, 621] width 149 height 32
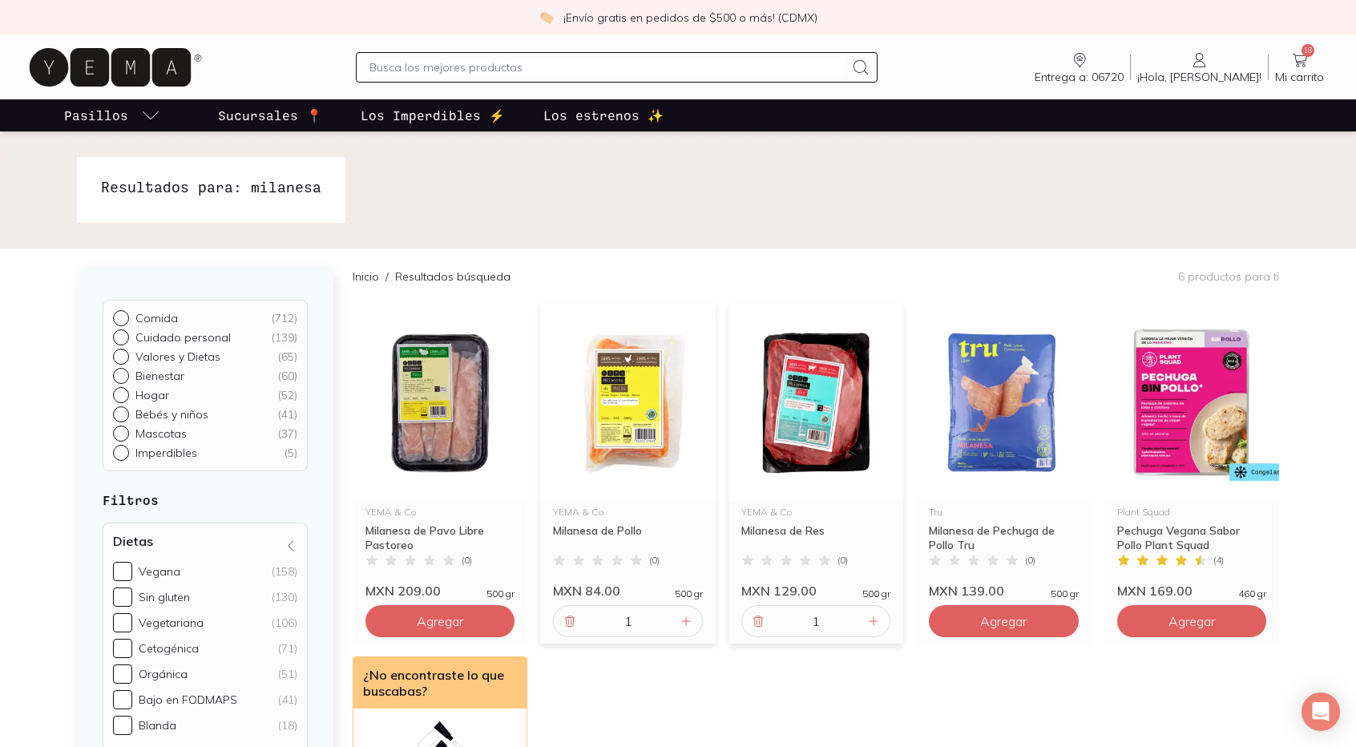
click at [515, 58] on input "text" at bounding box center [607, 67] width 475 height 19
type input "tuna"
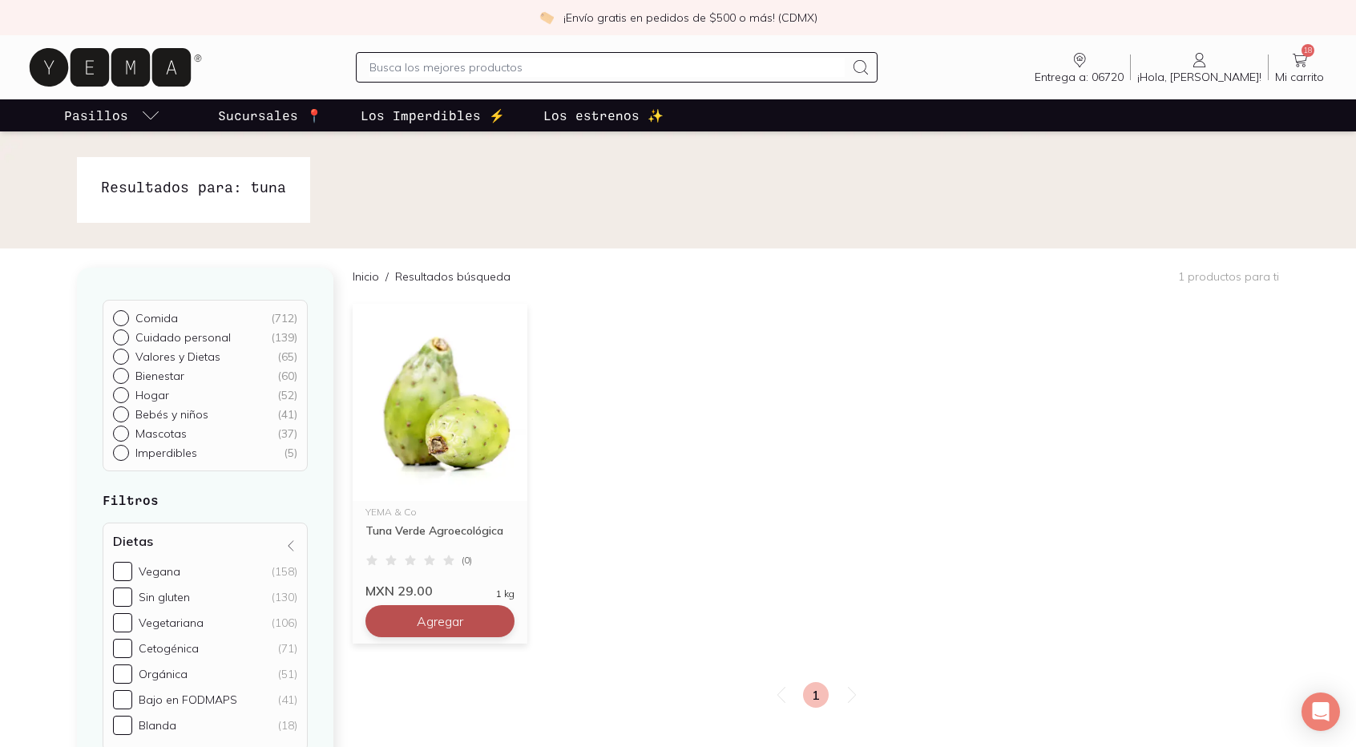
click at [470, 619] on button "Agregar" at bounding box center [440, 621] width 149 height 32
click at [507, 625] on div "1 kg" at bounding box center [440, 621] width 149 height 32
click at [1302, 78] on span "Mi carrito" at bounding box center [1299, 77] width 49 height 14
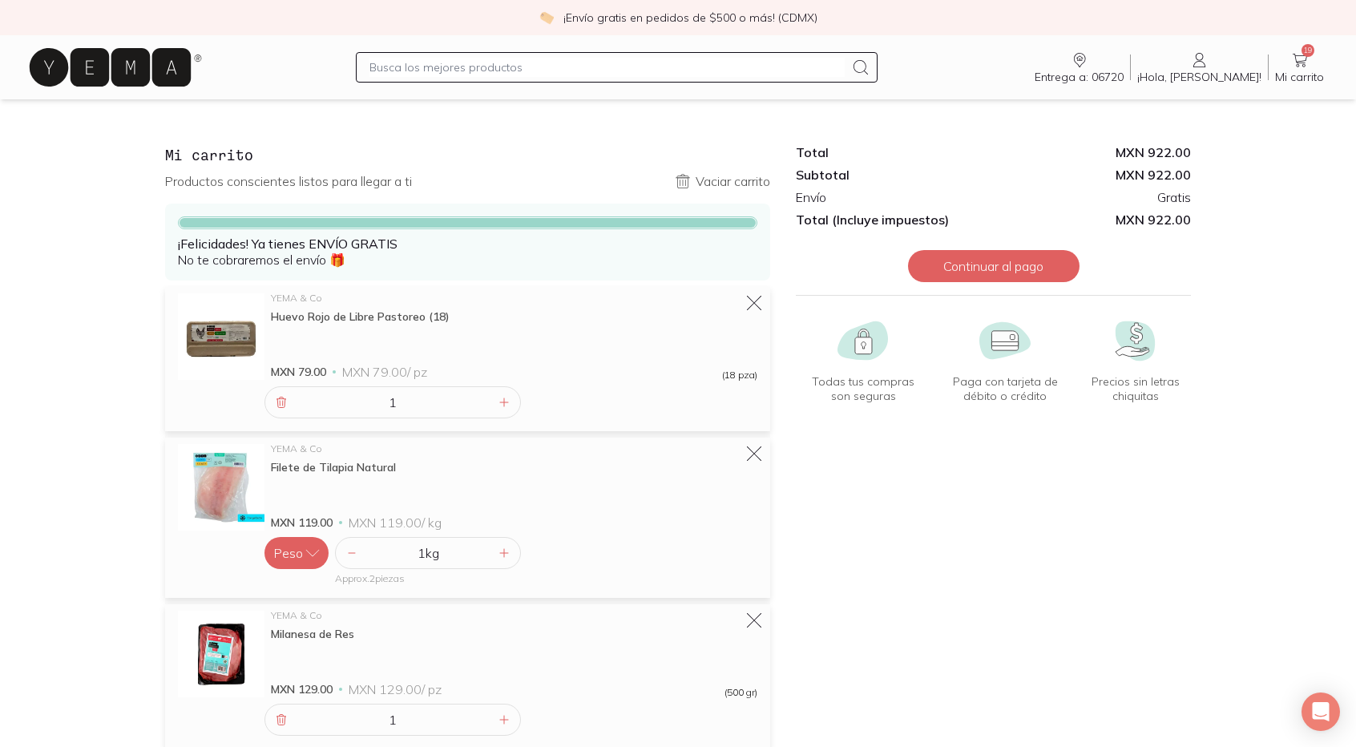
click at [1121, 545] on div "Total MXN 922.00 Subtotal MXN 922.00 Envío Gratis Total (Incluye impuestos) MXN…" at bounding box center [993, 744] width 421 height 1239
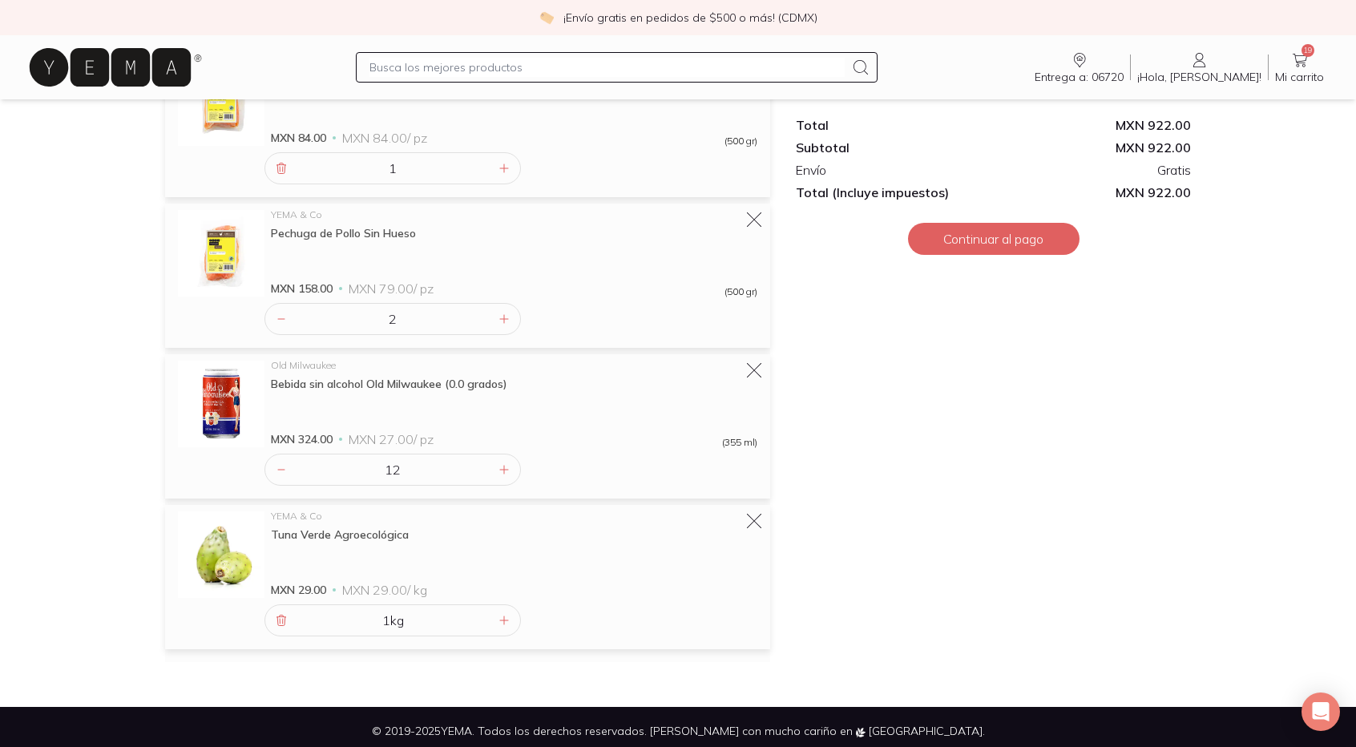
scroll to position [710, 0]
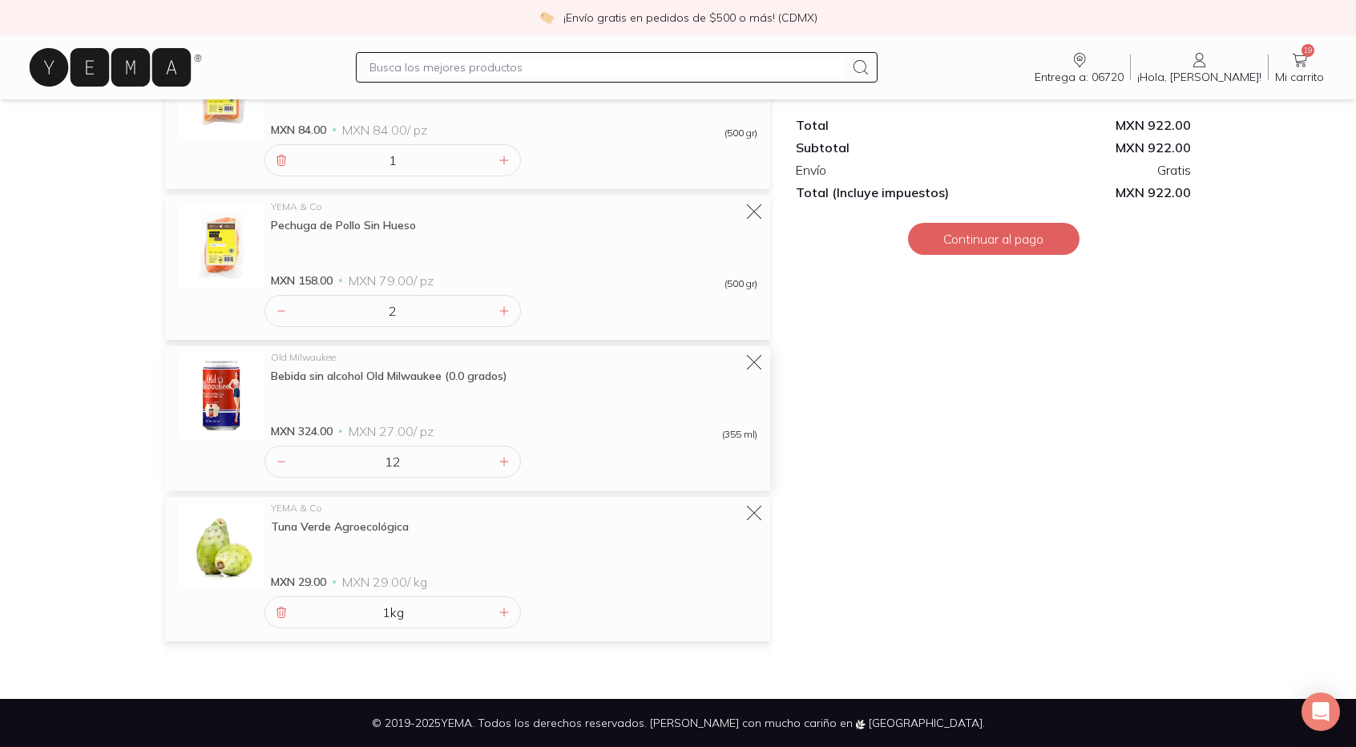
drag, startPoint x: 426, startPoint y: 466, endPoint x: 489, endPoint y: 473, distance: 62.9
click at [269, 464] on div "12" at bounding box center [393, 462] width 257 height 32
click at [907, 471] on div "Total MXN 922.00 Subtotal MXN 922.00 Envío Gratis Total (Incluye impuestos) MXN…" at bounding box center [993, 34] width 421 height 1239
drag, startPoint x: 412, startPoint y: 471, endPoint x: 235, endPoint y: 478, distance: 177.3
click at [237, 483] on div "Old Milwaukee Bebida sin alcohol Old Milwaukee (0.0 grados) MXN 324.00 MXN 27.0…" at bounding box center [467, 418] width 605 height 144
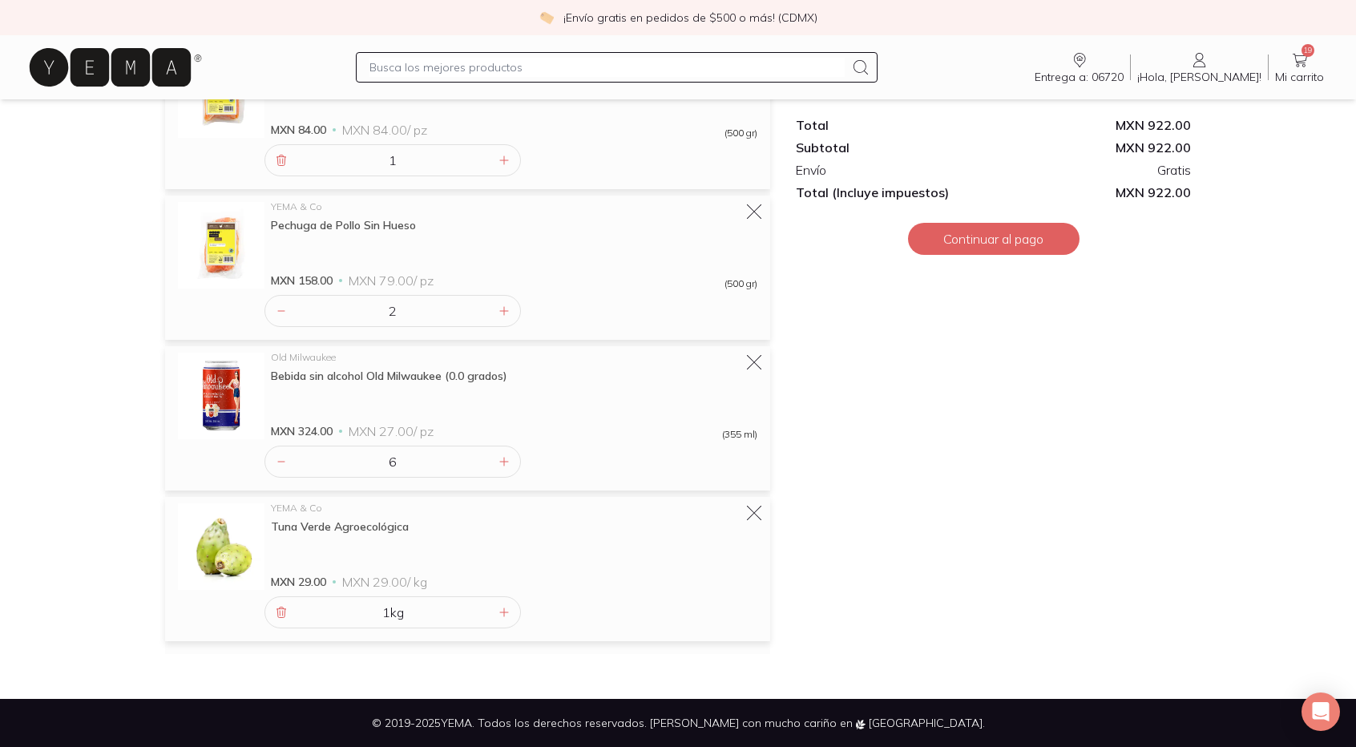
type input "6"
click at [959, 550] on div "Total MXN 922.00 Subtotal MXN 922.00 Envío Gratis Total (Incluye impuestos) MXN…" at bounding box center [993, 34] width 421 height 1239
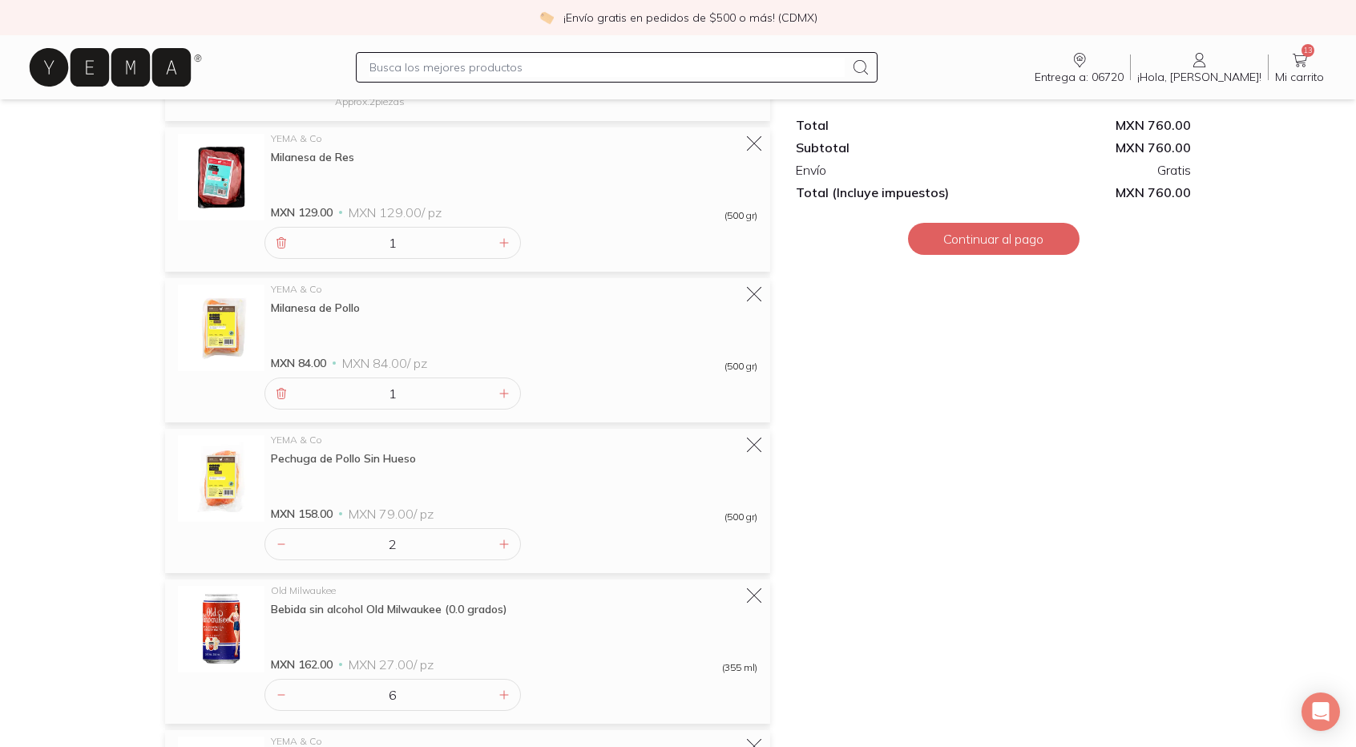
scroll to position [470, 0]
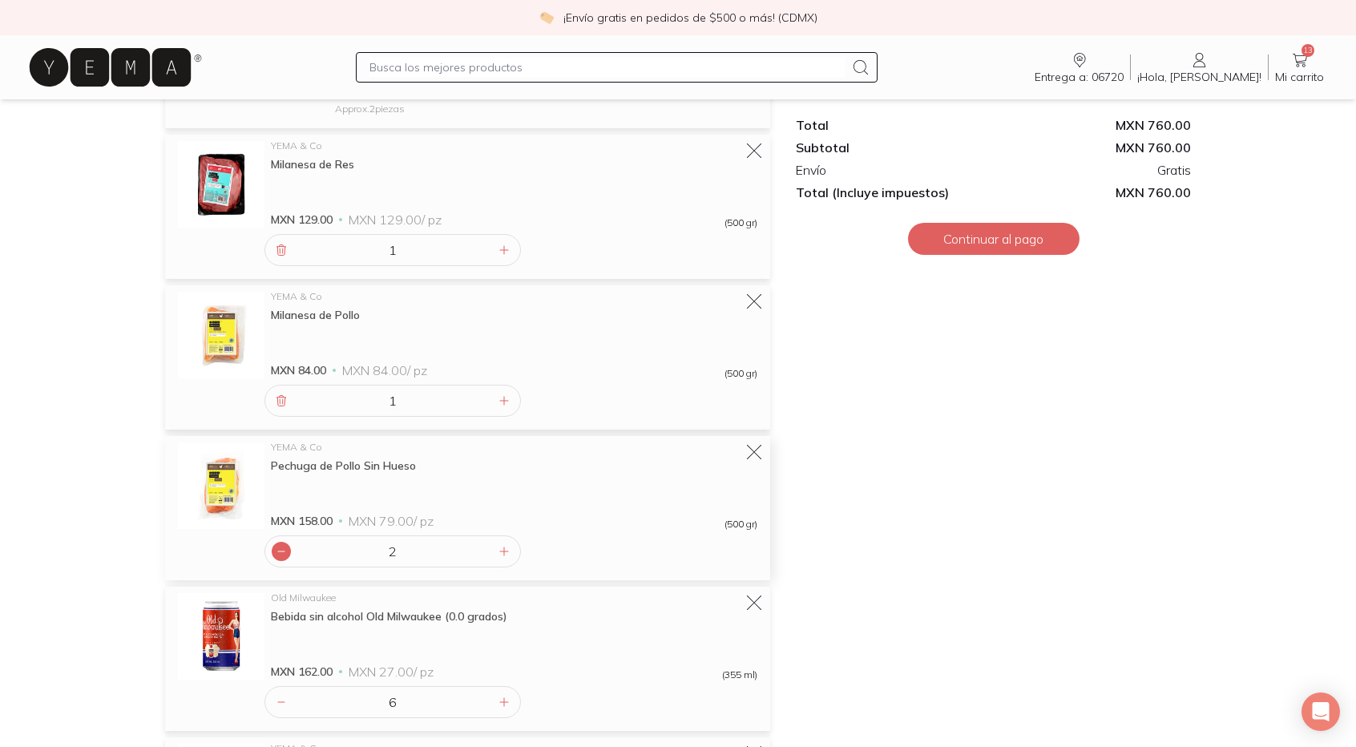
click at [275, 548] on icon at bounding box center [281, 551] width 13 height 13
type input "1"
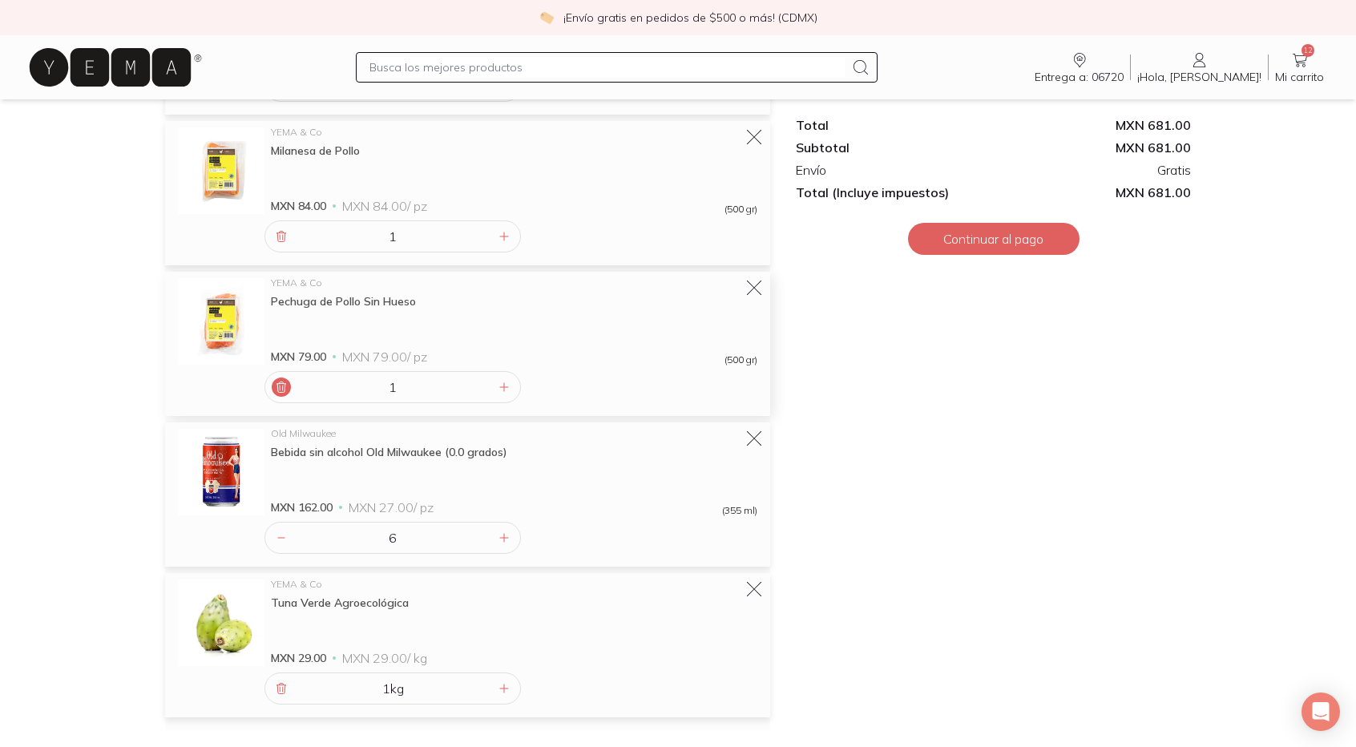
scroll to position [710, 0]
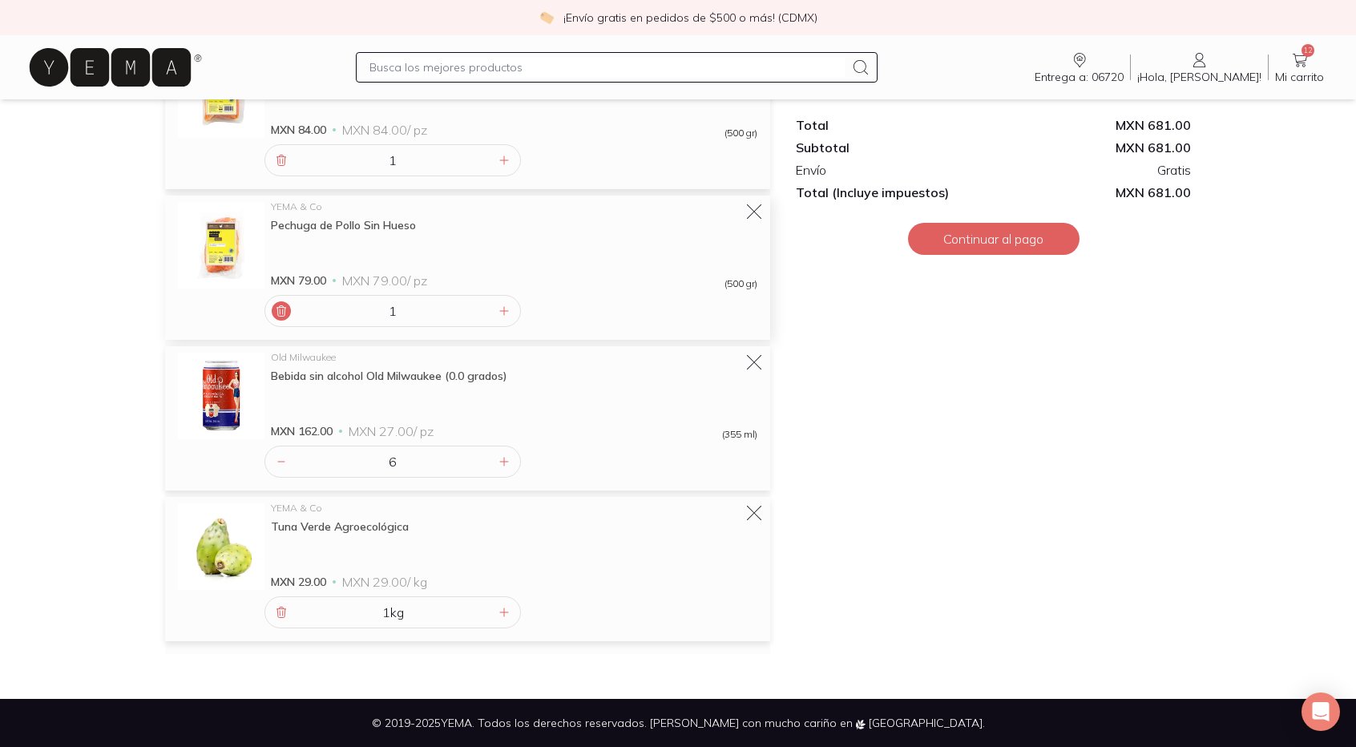
click at [593, 61] on input "text" at bounding box center [607, 67] width 475 height 19
type input "aguacate"
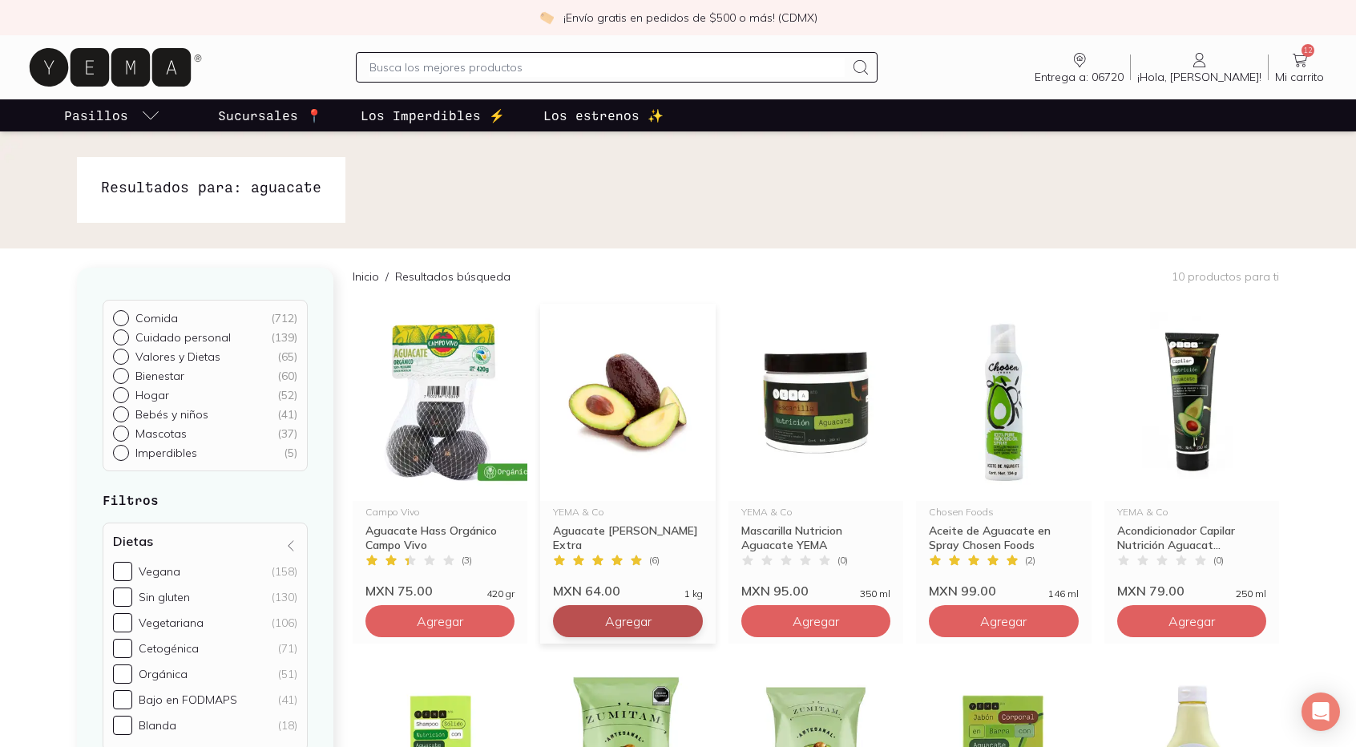
click at [627, 624] on span "Agregar" at bounding box center [628, 621] width 46 height 16
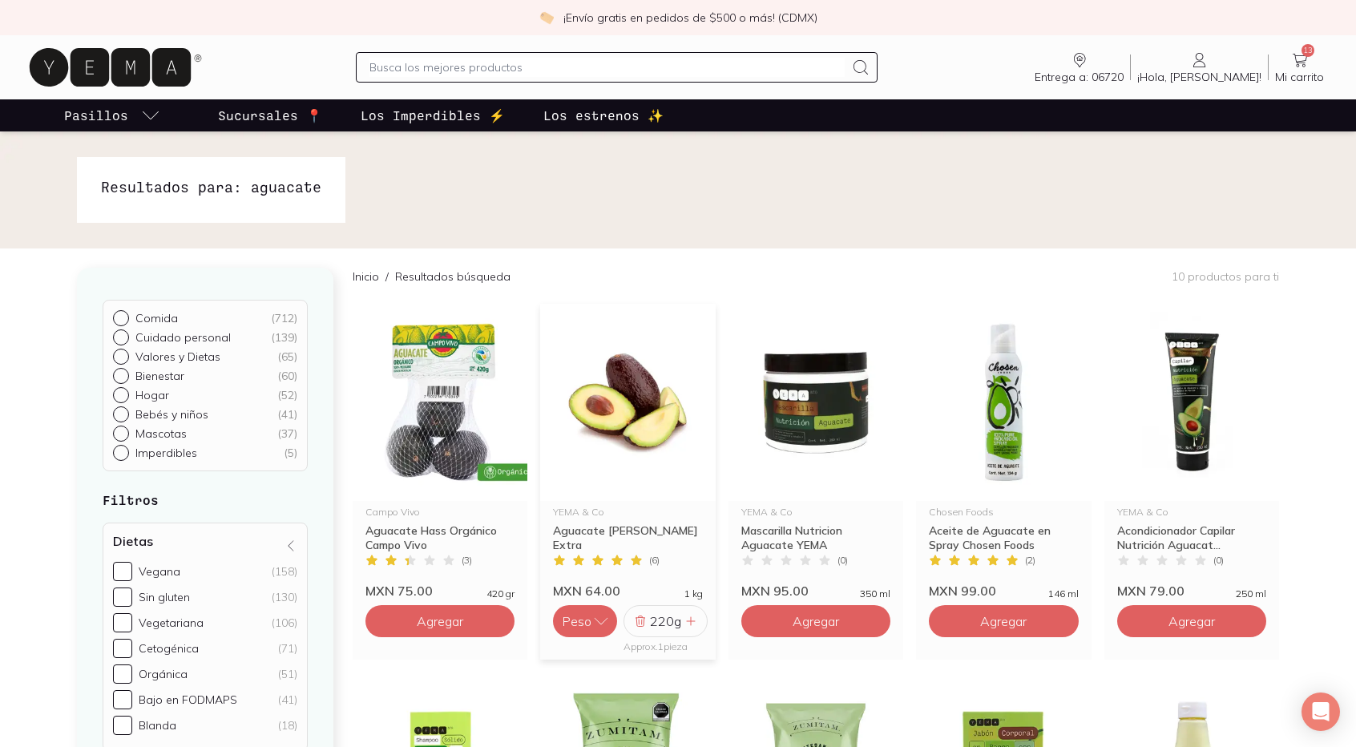
click at [700, 623] on div "220 g" at bounding box center [666, 621] width 84 height 32
click at [687, 622] on icon at bounding box center [691, 621] width 13 height 13
click at [688, 623] on icon at bounding box center [691, 621] width 13 height 13
drag, startPoint x: 1299, startPoint y: 73, endPoint x: 1298, endPoint y: 103, distance: 30.5
click at [1299, 72] on span "Mi carrito" at bounding box center [1299, 77] width 49 height 14
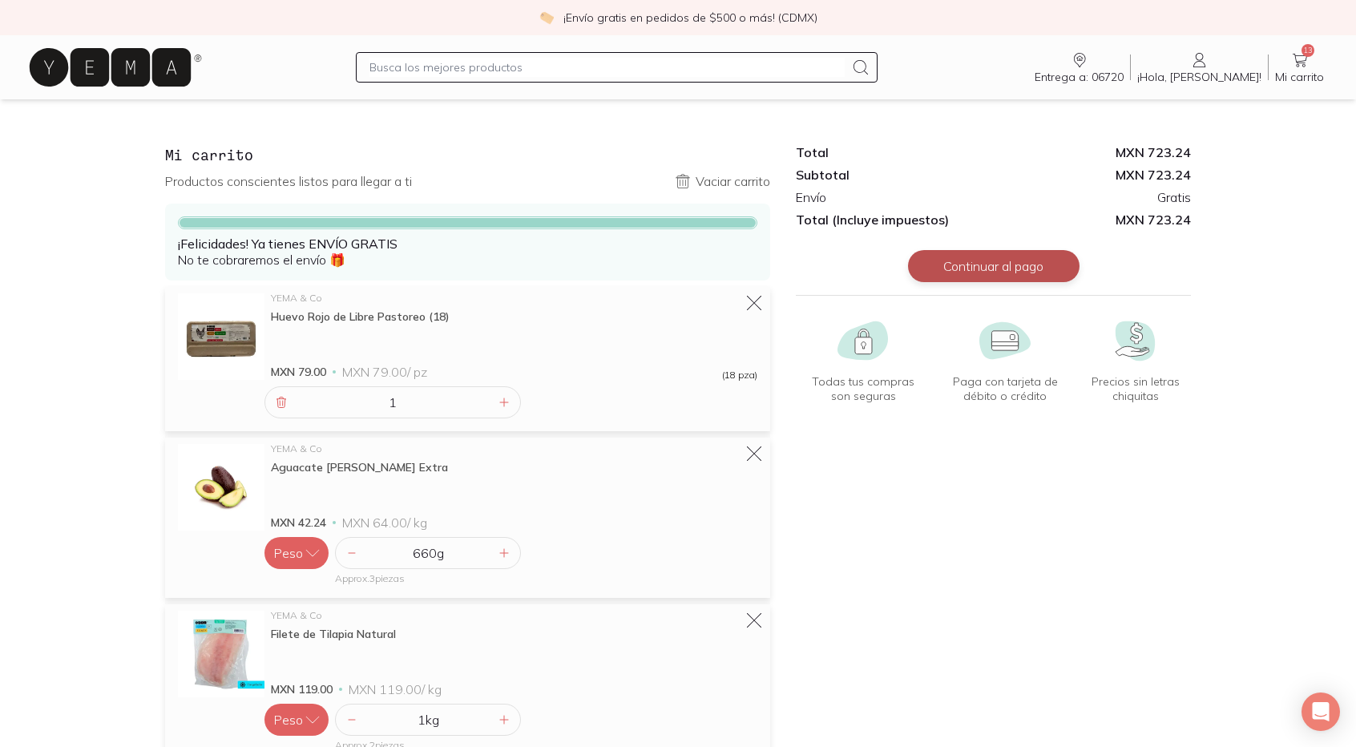
click at [1022, 276] on button "Continuar al pago" at bounding box center [994, 266] width 172 height 32
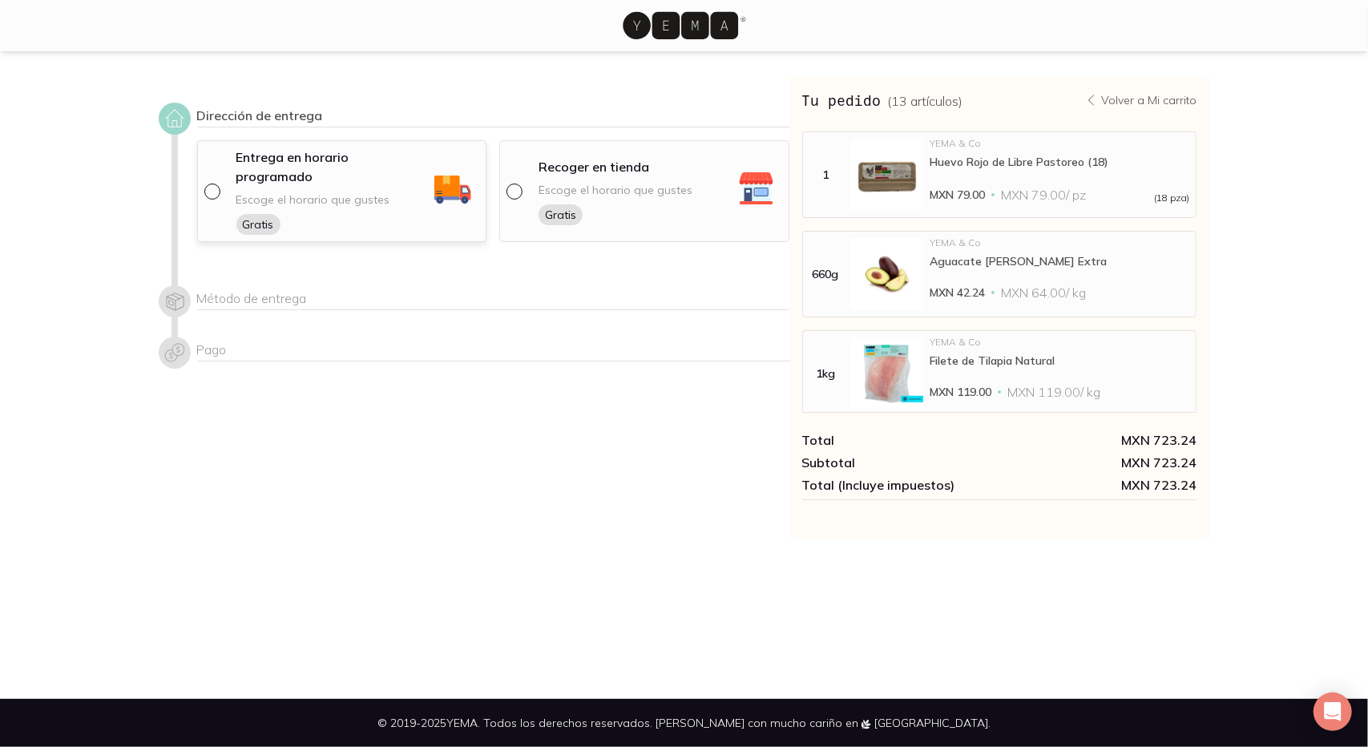
click at [227, 181] on div "Entrega en horario programado Escoge el horario que gustes Gratis" at bounding box center [353, 190] width 253 height 87
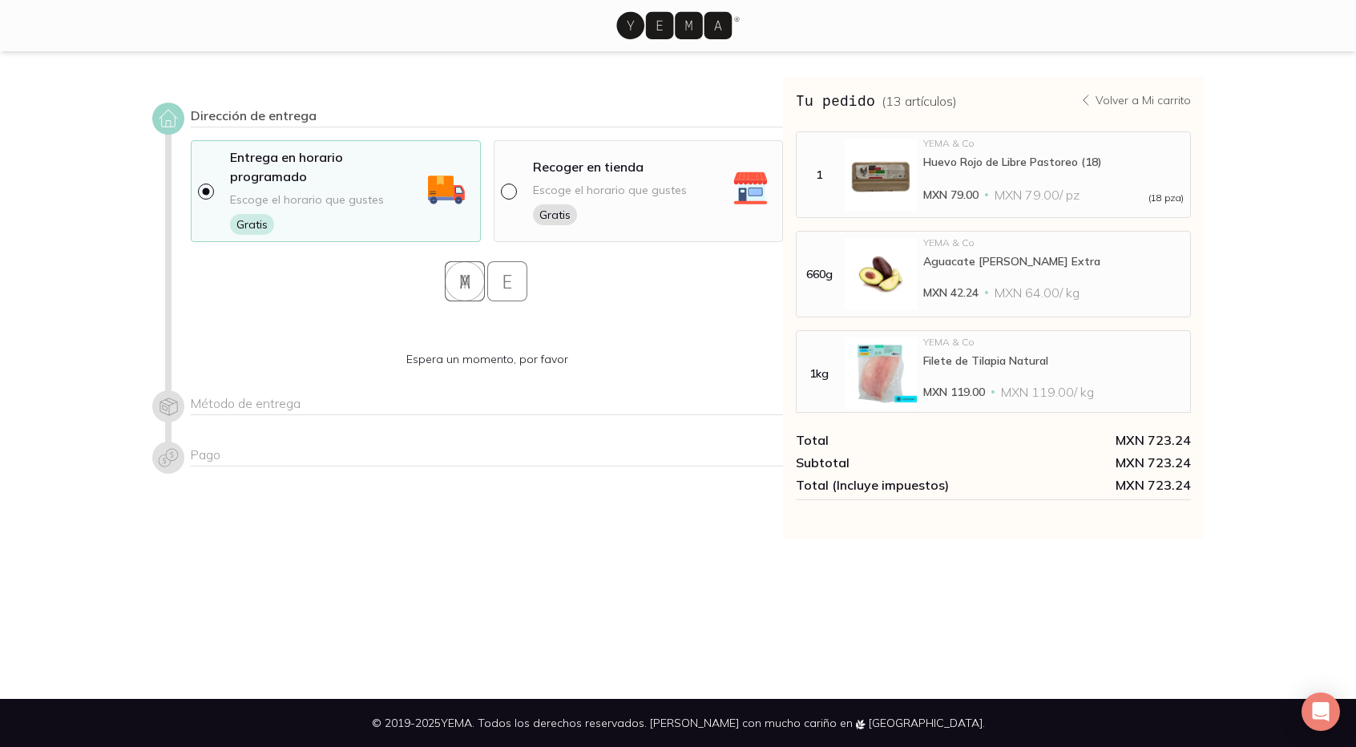
select select "204"
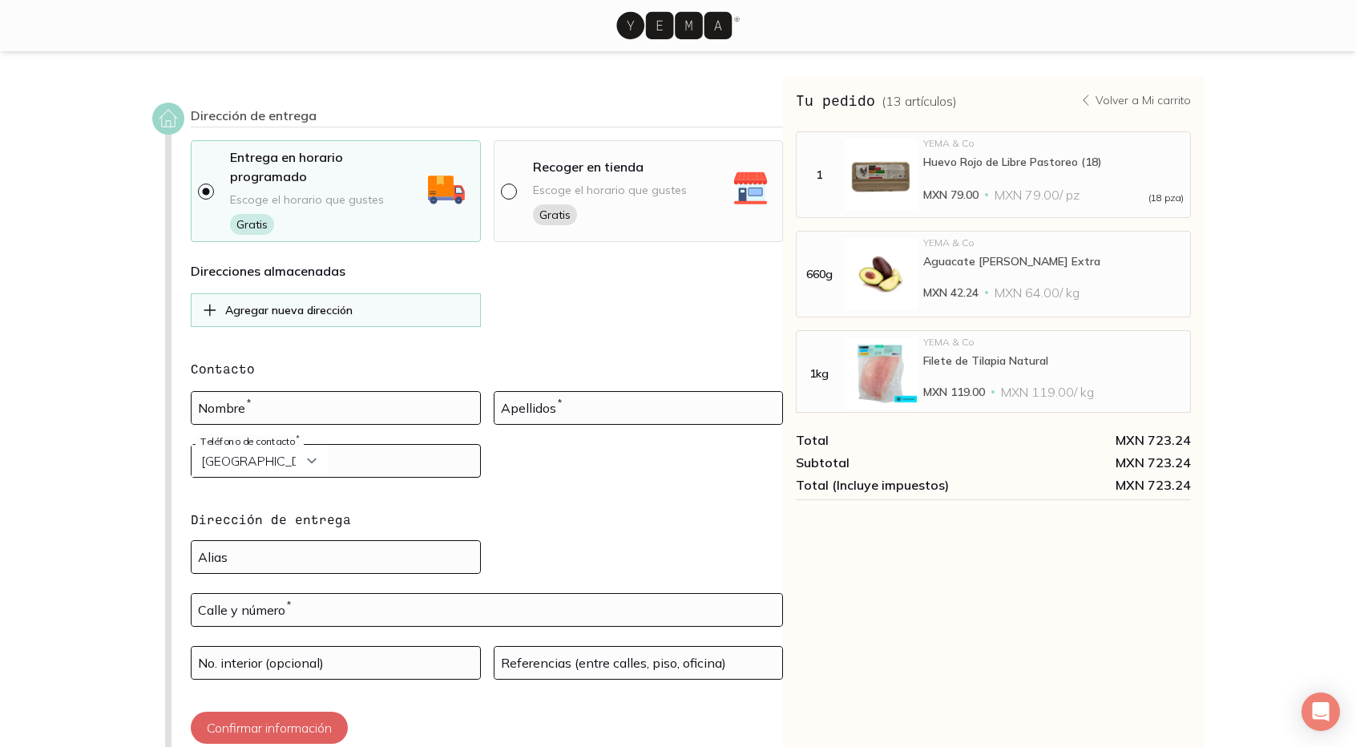
click at [258, 303] on p "Agregar nueva dirección" at bounding box center [288, 310] width 127 height 14
click at [212, 305] on icon at bounding box center [209, 310] width 11 height 11
click at [291, 265] on div "Direcciones almacenadas Agregar nueva dirección Contacto Nombre * Apellidos * […" at bounding box center [487, 502] width 592 height 483
click at [220, 293] on div "Agregar nueva dirección" at bounding box center [336, 310] width 290 height 34
click at [207, 301] on icon at bounding box center [210, 310] width 18 height 19
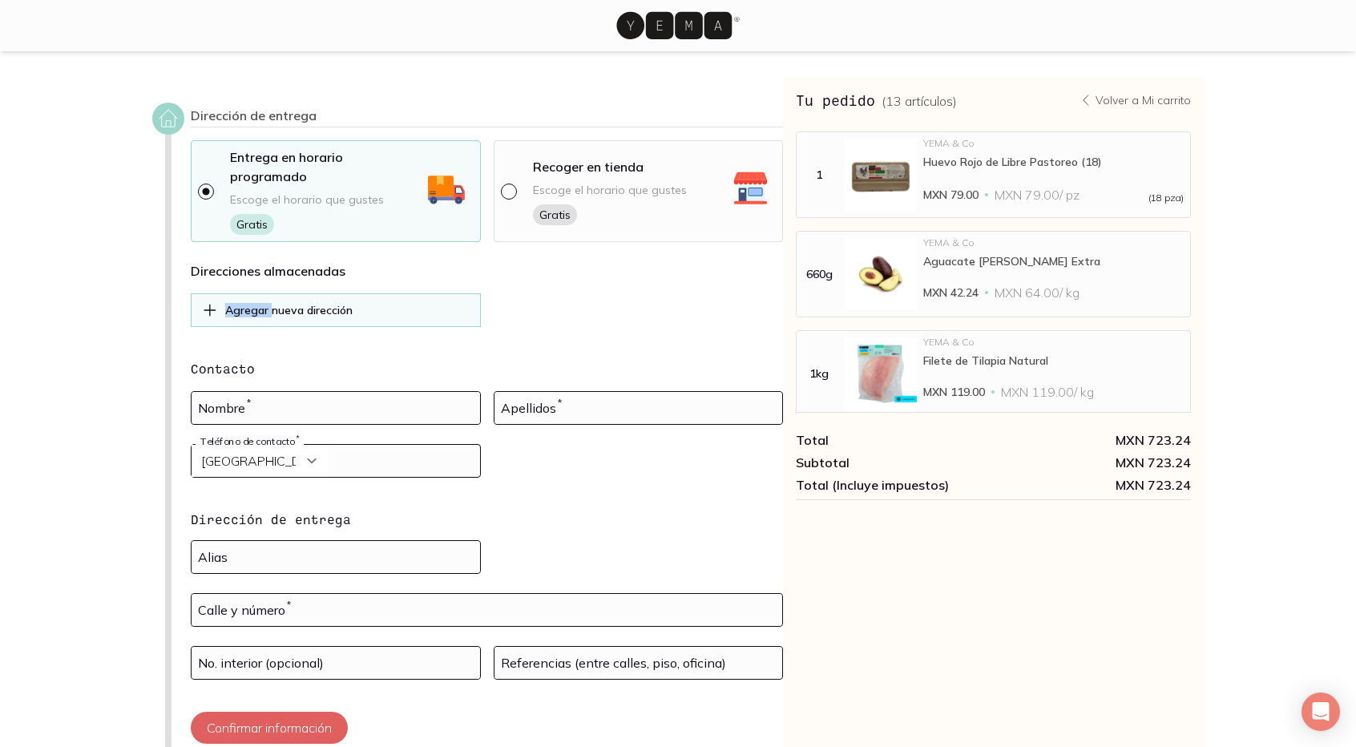
click at [207, 301] on icon at bounding box center [210, 310] width 18 height 19
click at [242, 395] on input at bounding box center [336, 408] width 289 height 32
type input "[PERSON_NAME]"
drag, startPoint x: 588, startPoint y: 385, endPoint x: 608, endPoint y: 391, distance: 21.0
click at [608, 392] on input "[PERSON_NAME]" at bounding box center [639, 408] width 289 height 32
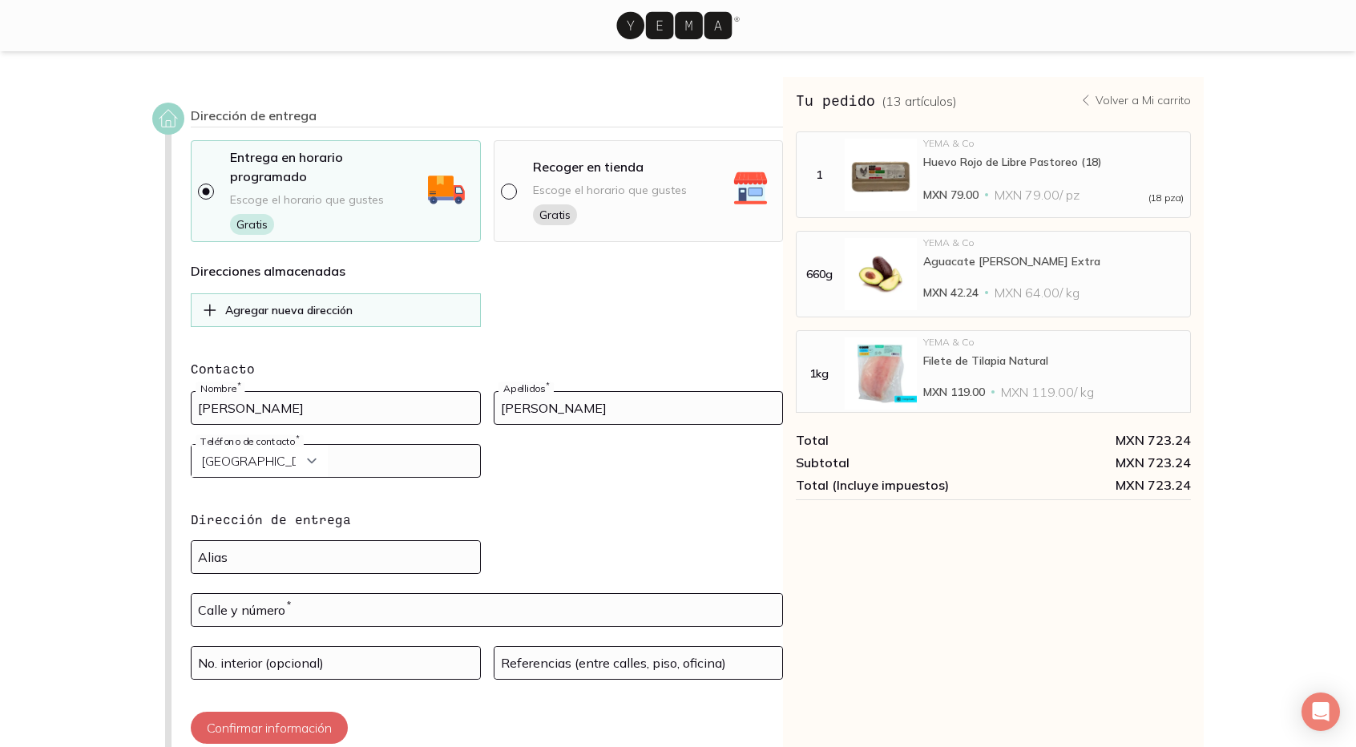
type input "[PERSON_NAME]"
click at [349, 445] on input "tel" at bounding box center [336, 461] width 289 height 32
type input "5581014881"
drag, startPoint x: 996, startPoint y: 356, endPoint x: 149, endPoint y: 495, distance: 857.8
click at [112, 498] on section "Dirección de entrega Entrega en horario programado Escoge el horario que gustes…" at bounding box center [678, 480] width 1356 height 858
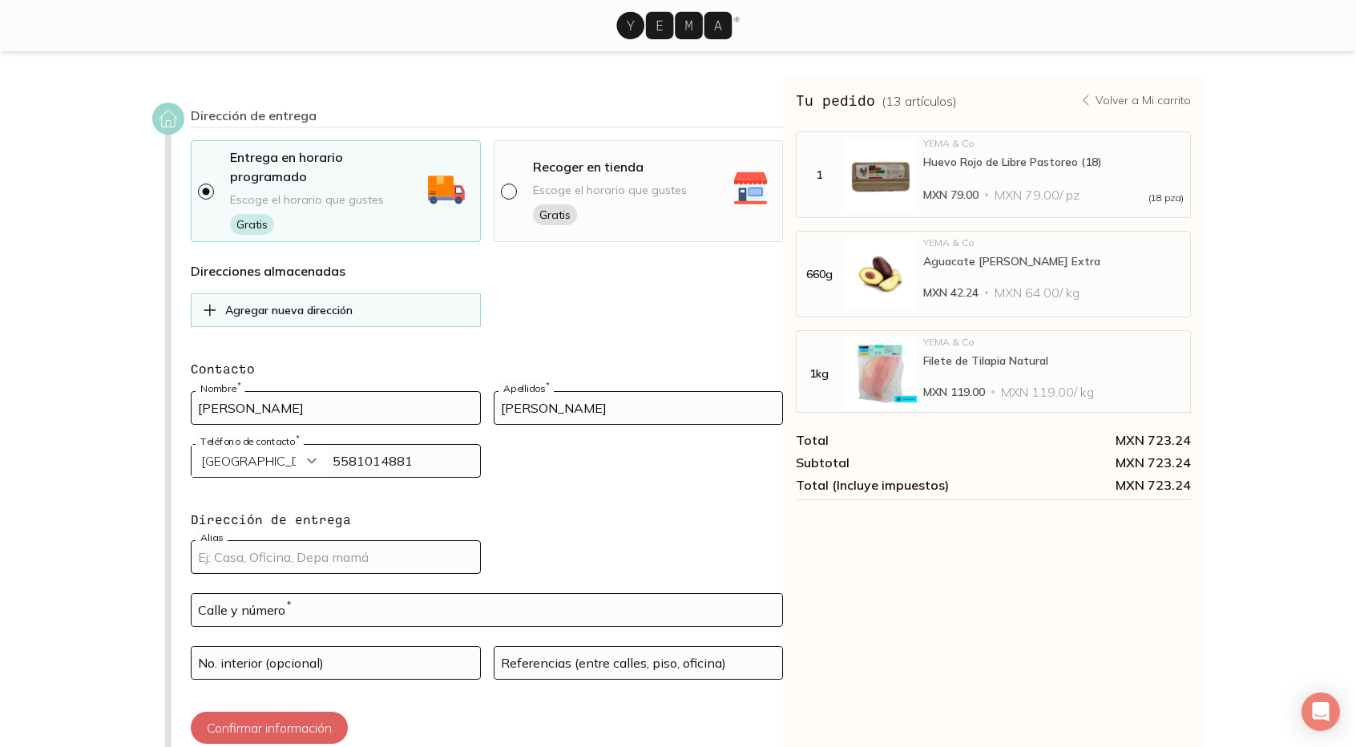
click at [289, 541] on input at bounding box center [336, 557] width 289 height 32
type input "casa"
click at [308, 594] on input "text" at bounding box center [487, 610] width 591 height 32
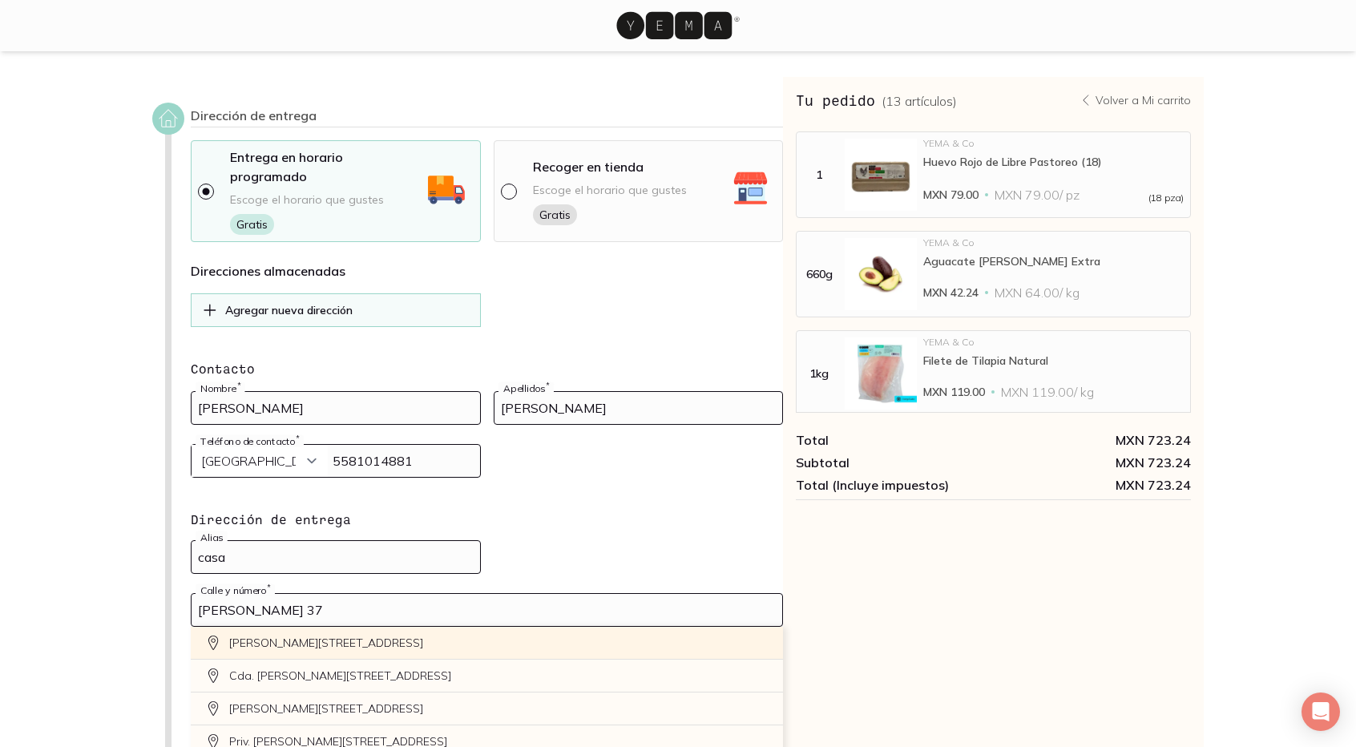
click at [244, 627] on div "[PERSON_NAME][STREET_ADDRESS]" at bounding box center [487, 643] width 592 height 33
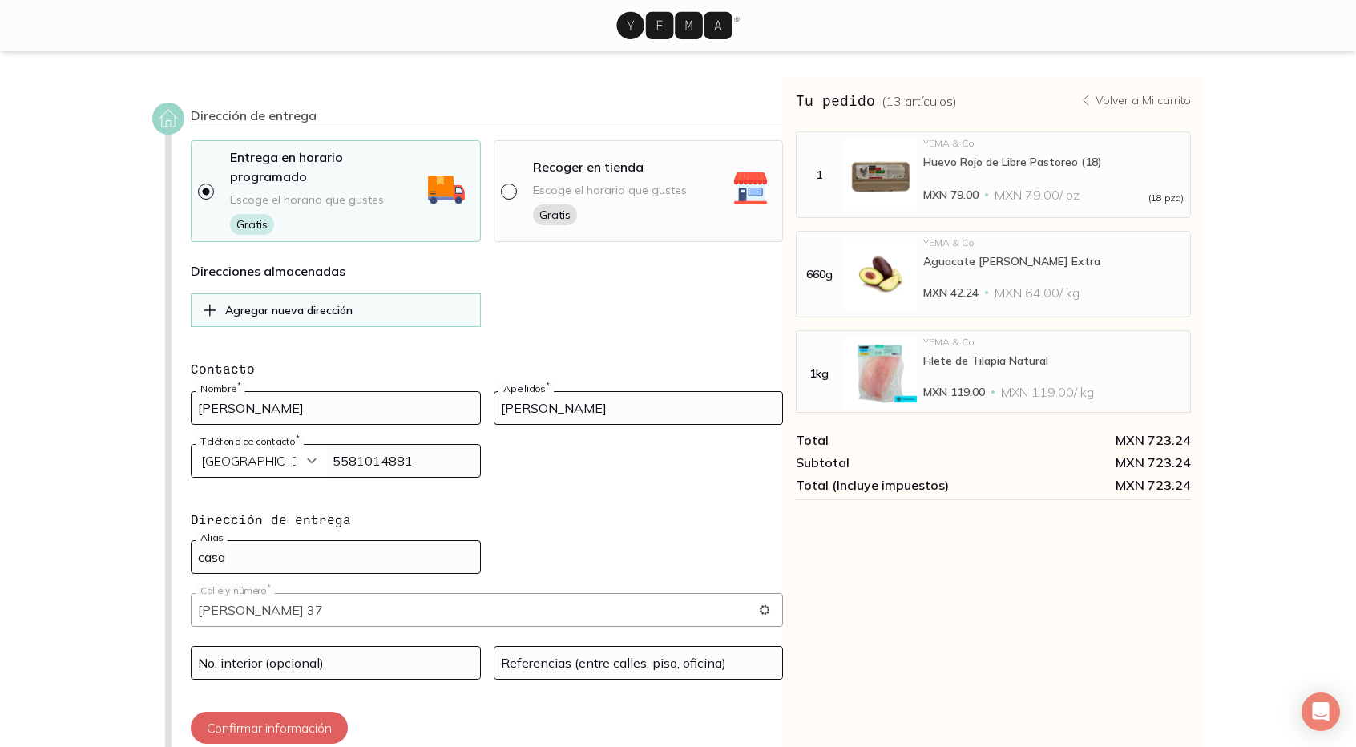
type input "[PERSON_NAME][STREET_ADDRESS][PERSON_NAME]"
click at [150, 622] on div "Dirección de entrega Entrega en horario programado Escoge el horario que gustes…" at bounding box center [678, 480] width 1103 height 806
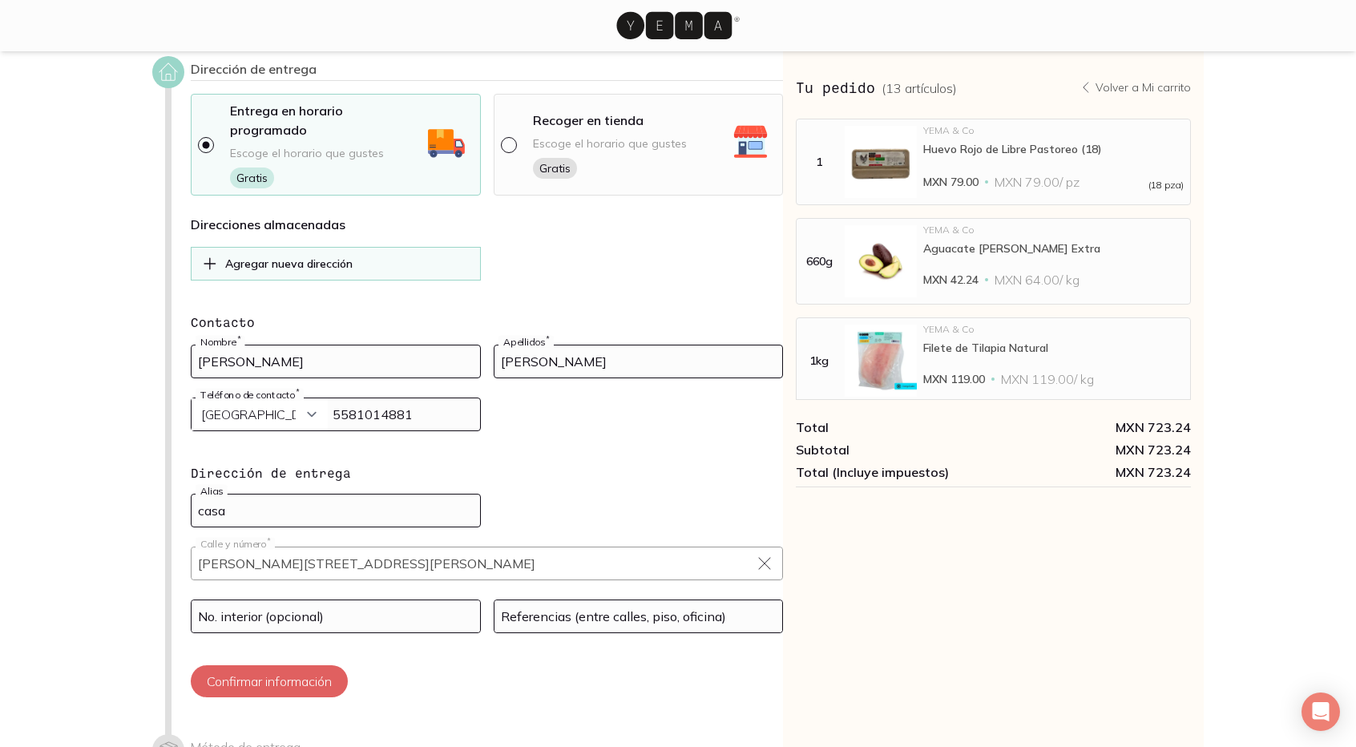
scroll to position [187, 0]
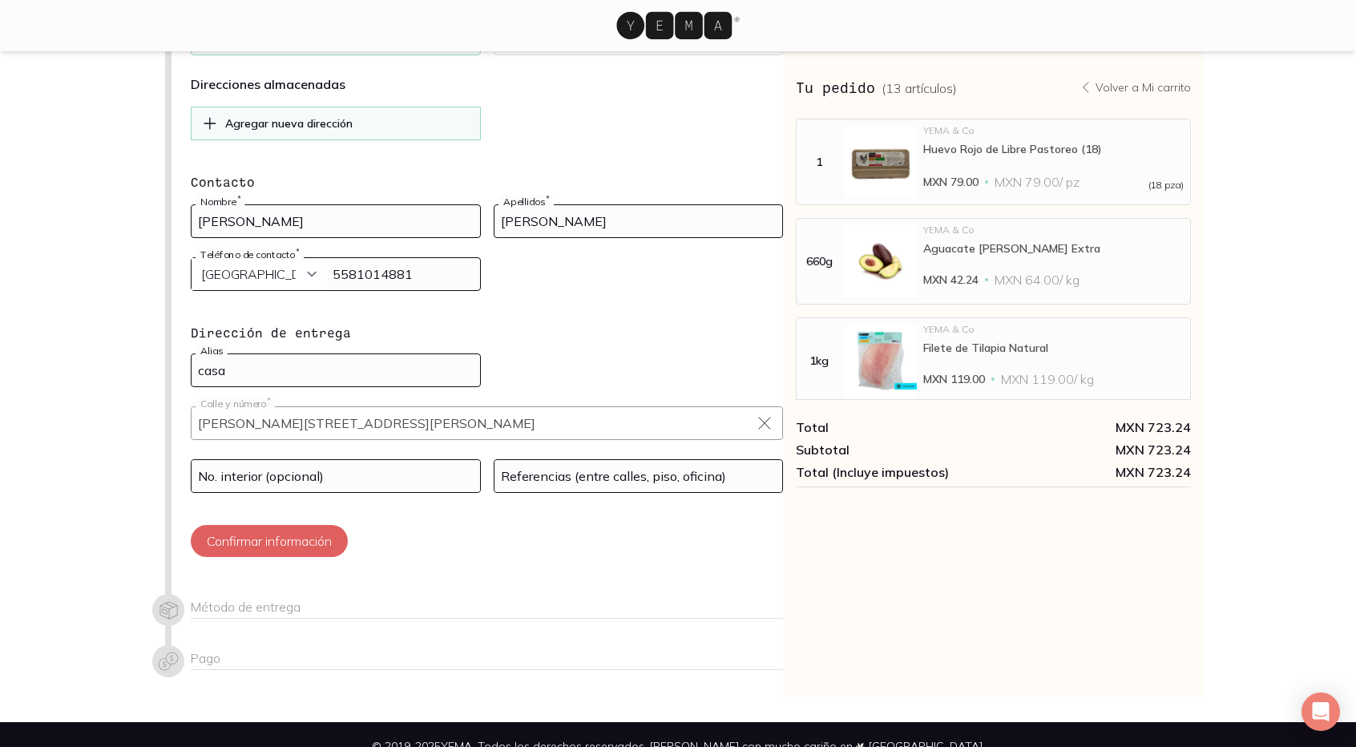
click at [366, 429] on form "Contacto [PERSON_NAME] Nombre * [PERSON_NAME] * [GEOGRAPHIC_DATA] (+5999) [GEOG…" at bounding box center [487, 364] width 592 height 385
click at [592, 463] on input at bounding box center [639, 476] width 289 height 32
type input "e"
type input "entre [PERSON_NAME] y [PERSON_NAME]"
click at [286, 525] on button "Confirmar información" at bounding box center [269, 541] width 157 height 32
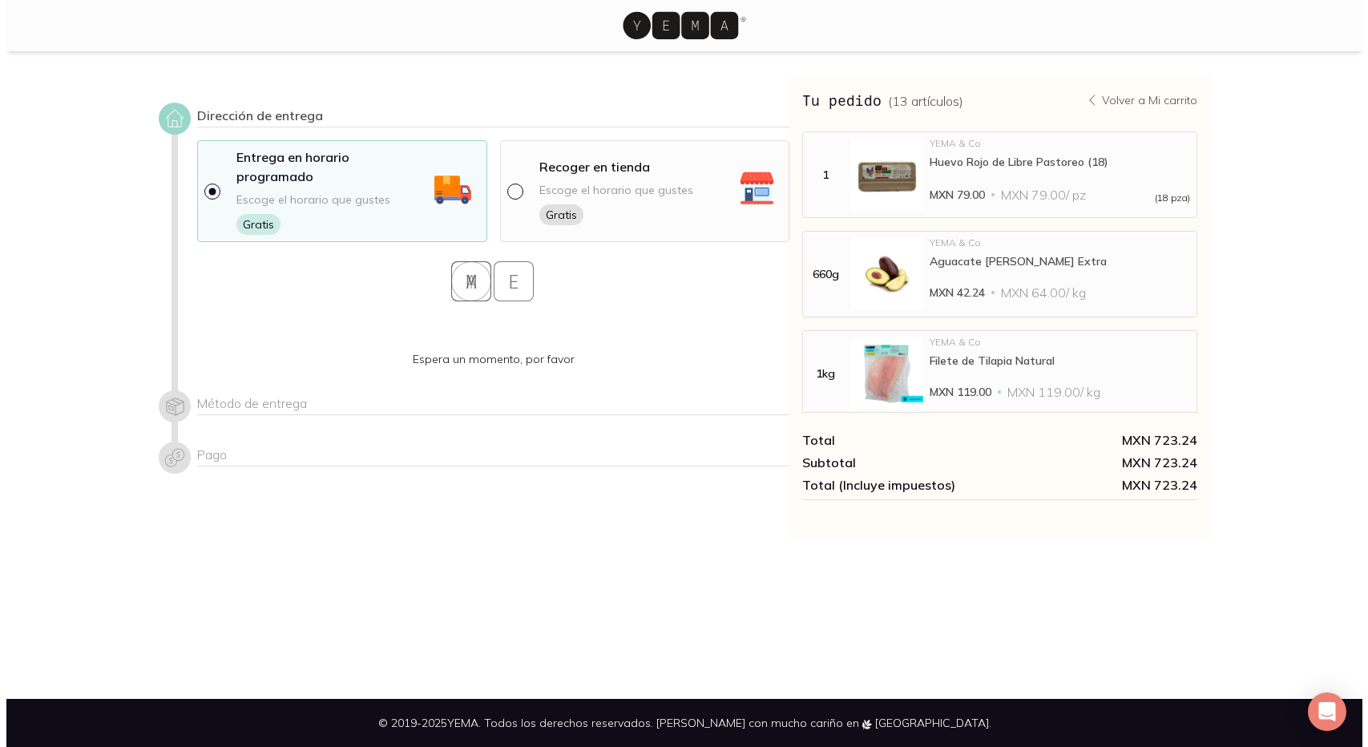
scroll to position [0, 0]
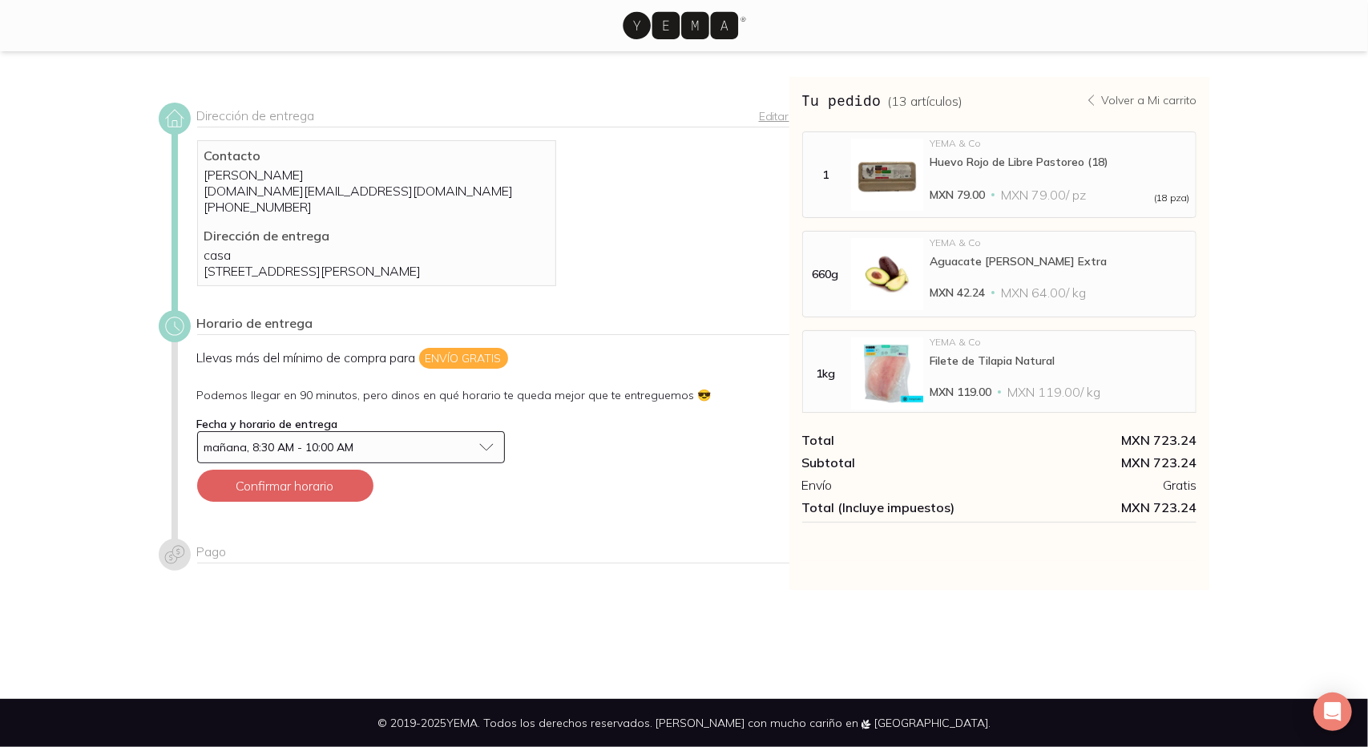
click at [285, 455] on span "mañana, 8:30 AM - 10:00 AM" at bounding box center [279, 447] width 150 height 14
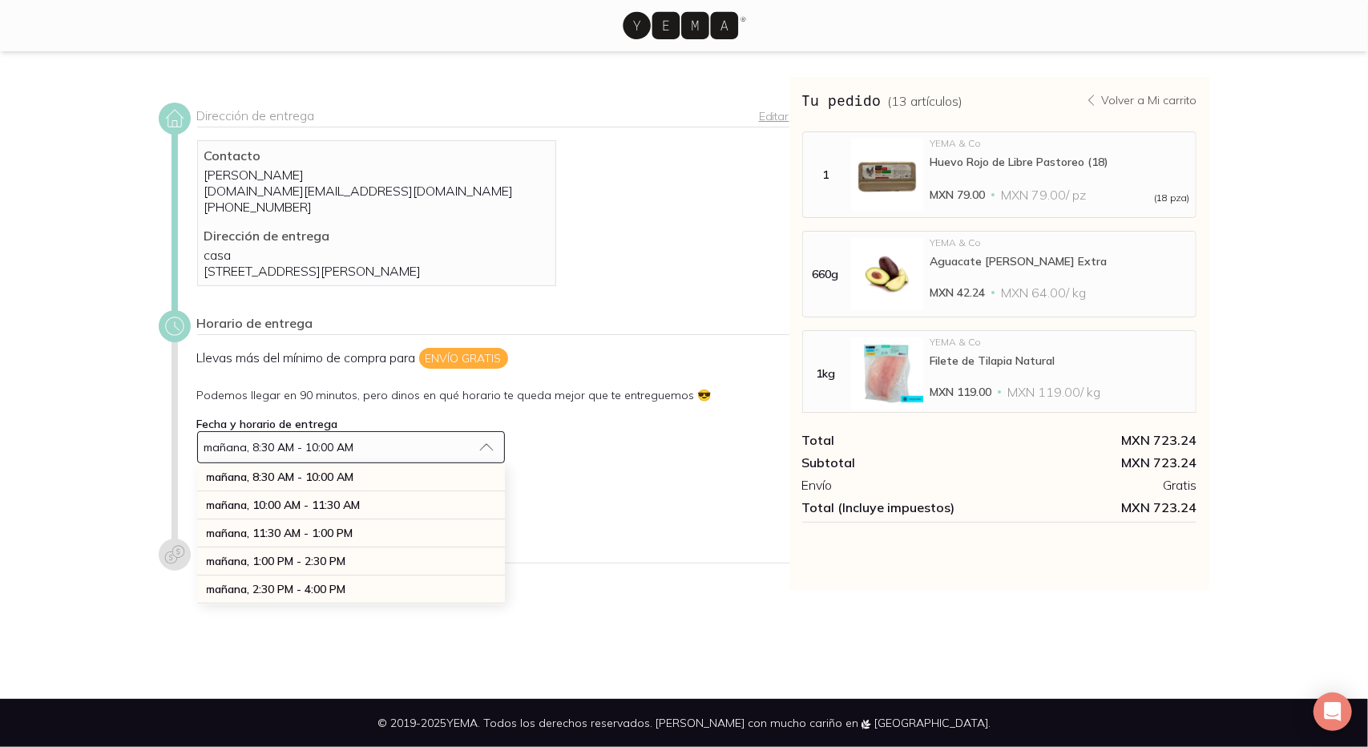
click at [737, 464] on div "Llevas más del mínimo de compra para Envío gratis Podemos llegar en 90 minutos,…" at bounding box center [493, 431] width 592 height 167
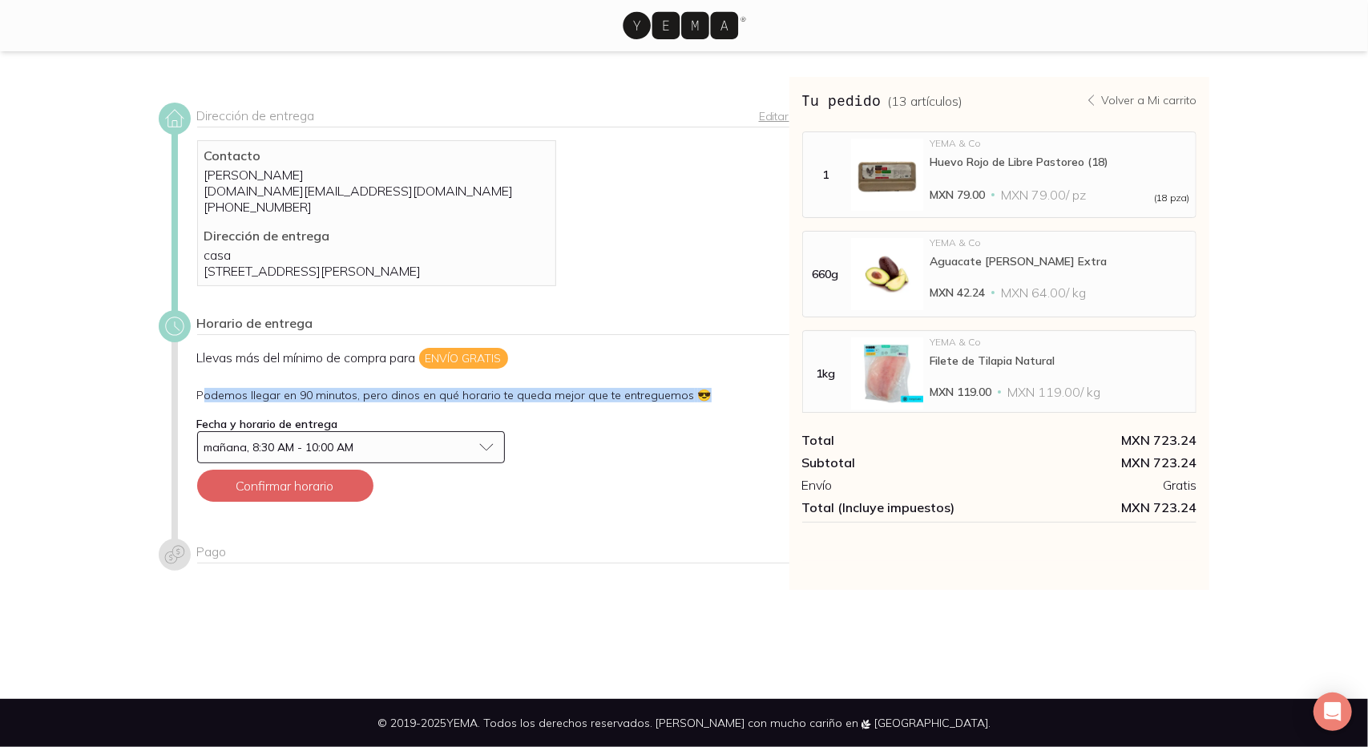
drag, startPoint x: 204, startPoint y: 411, endPoint x: 705, endPoint y: 409, distance: 501.0
click at [705, 402] on p "Podemos llegar en 90 minutos, pero dinos en qué horario te queda mejor que te e…" at bounding box center [493, 395] width 592 height 14
click at [636, 502] on div "Llevas más del mínimo de compra para Envío gratis Podemos llegar en 90 minutos,…" at bounding box center [493, 431] width 592 height 167
click at [408, 463] on button "mañana, 8:30 AM - 10:00 AM" at bounding box center [351, 447] width 308 height 32
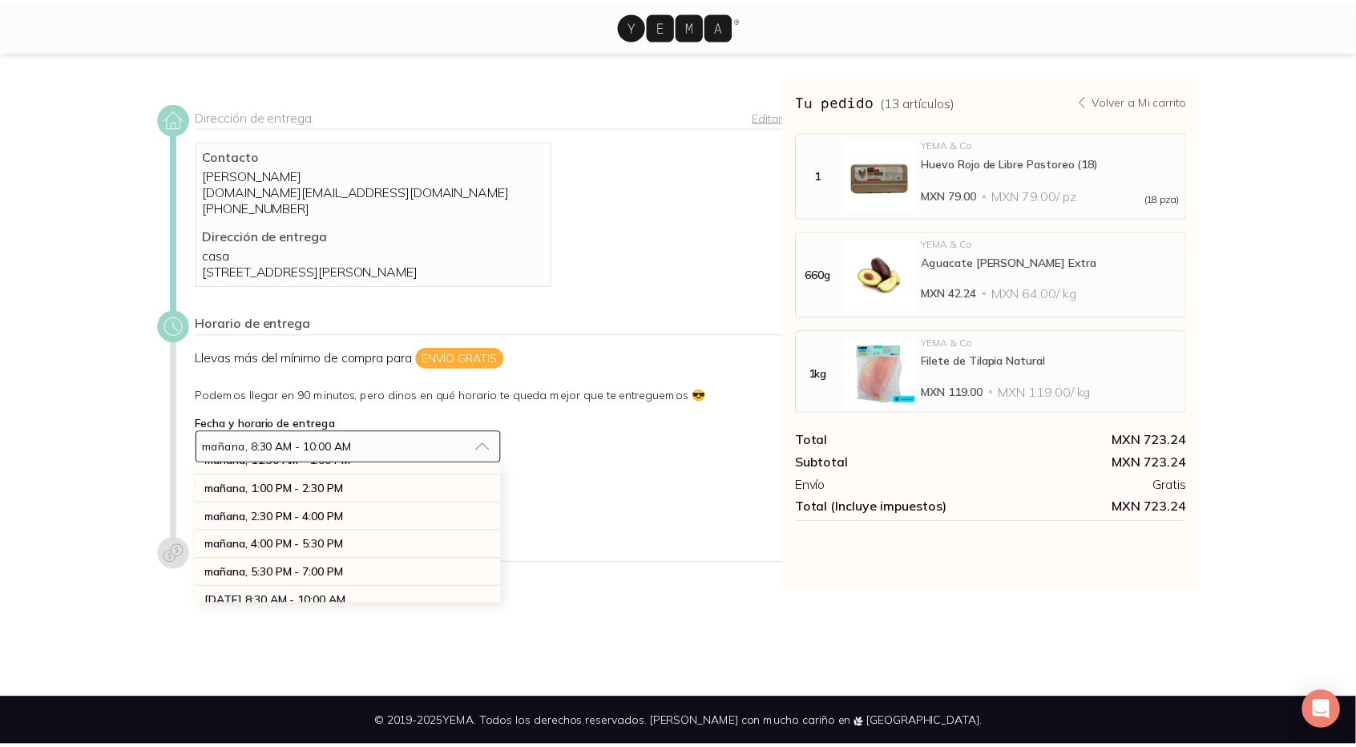
scroll to position [80, 0]
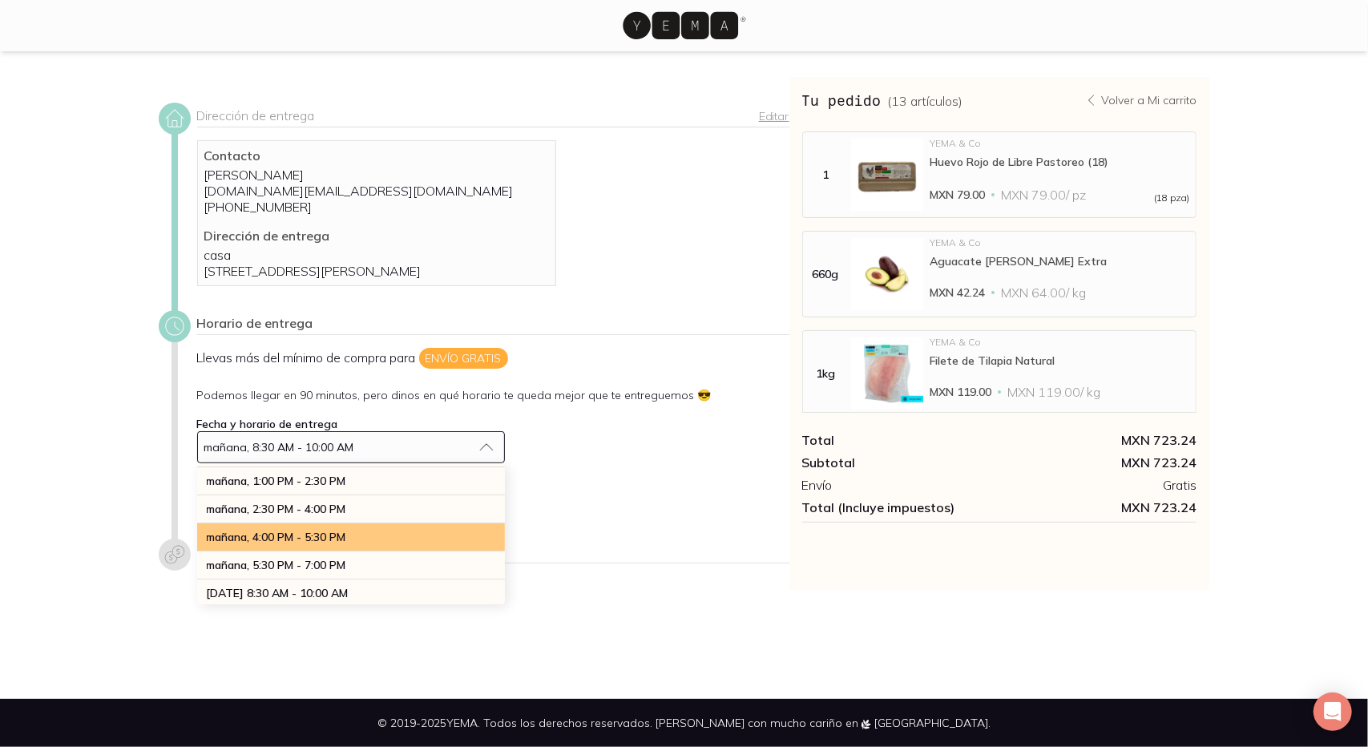
click at [410, 543] on div "mañana, 4:00 PM - 5:30 PM" at bounding box center [351, 537] width 308 height 28
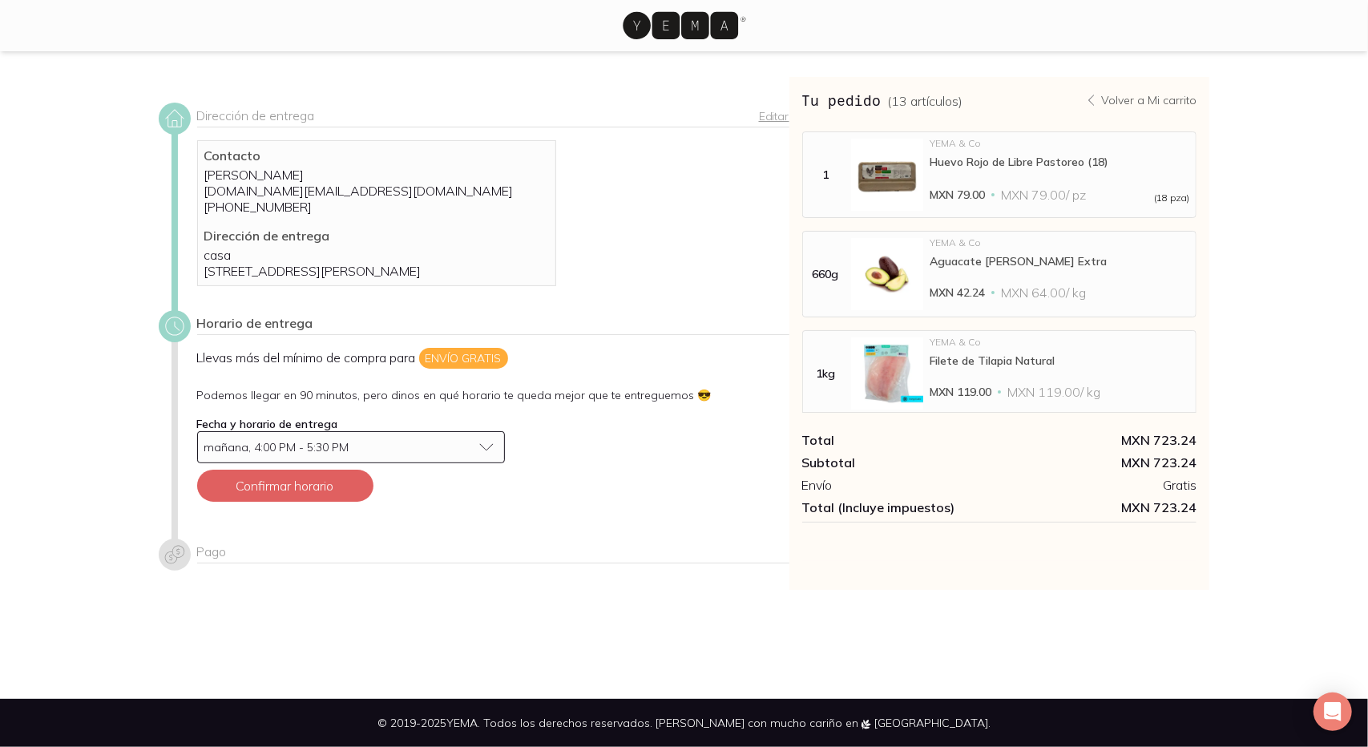
click at [446, 515] on div "Llevas más del mínimo de compra para Envío gratis Podemos llegar en 90 minutos,…" at bounding box center [493, 431] width 592 height 167
click at [325, 497] on button "Confirmar horario" at bounding box center [285, 486] width 176 height 32
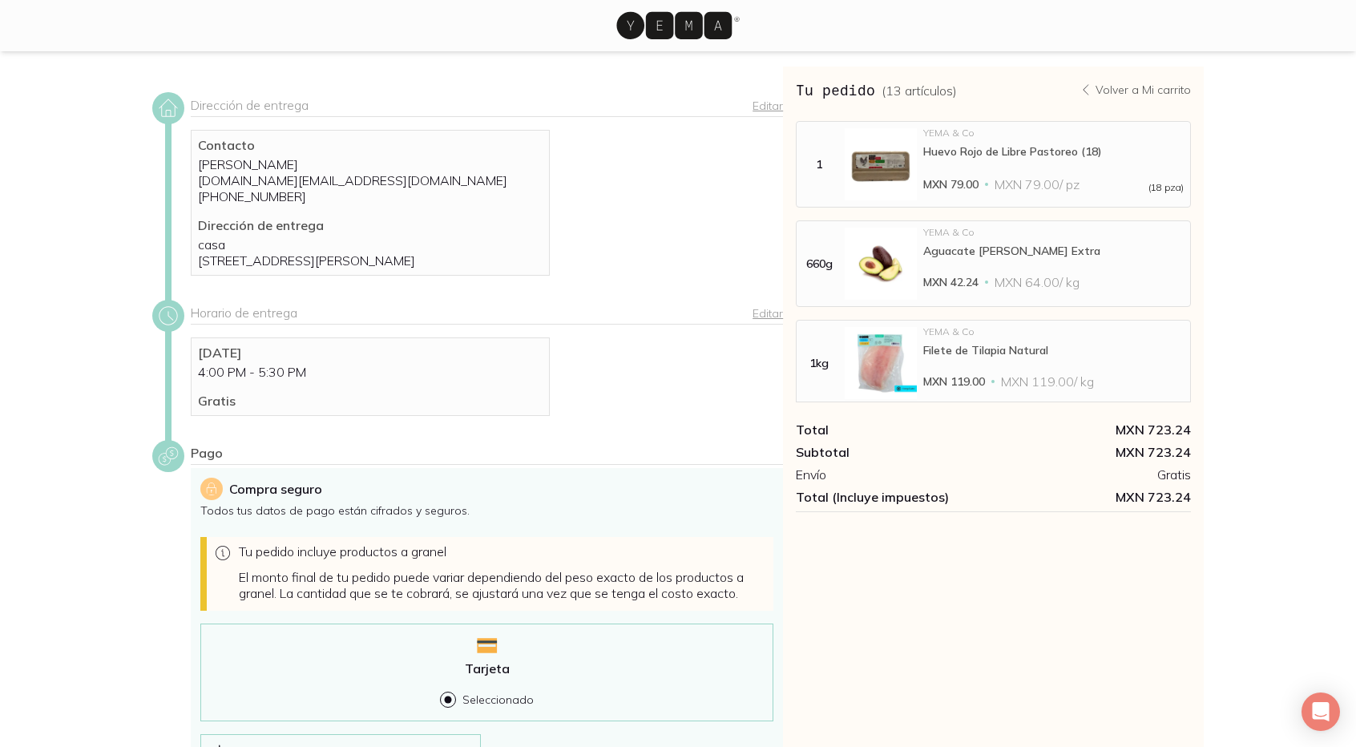
scroll to position [0, 0]
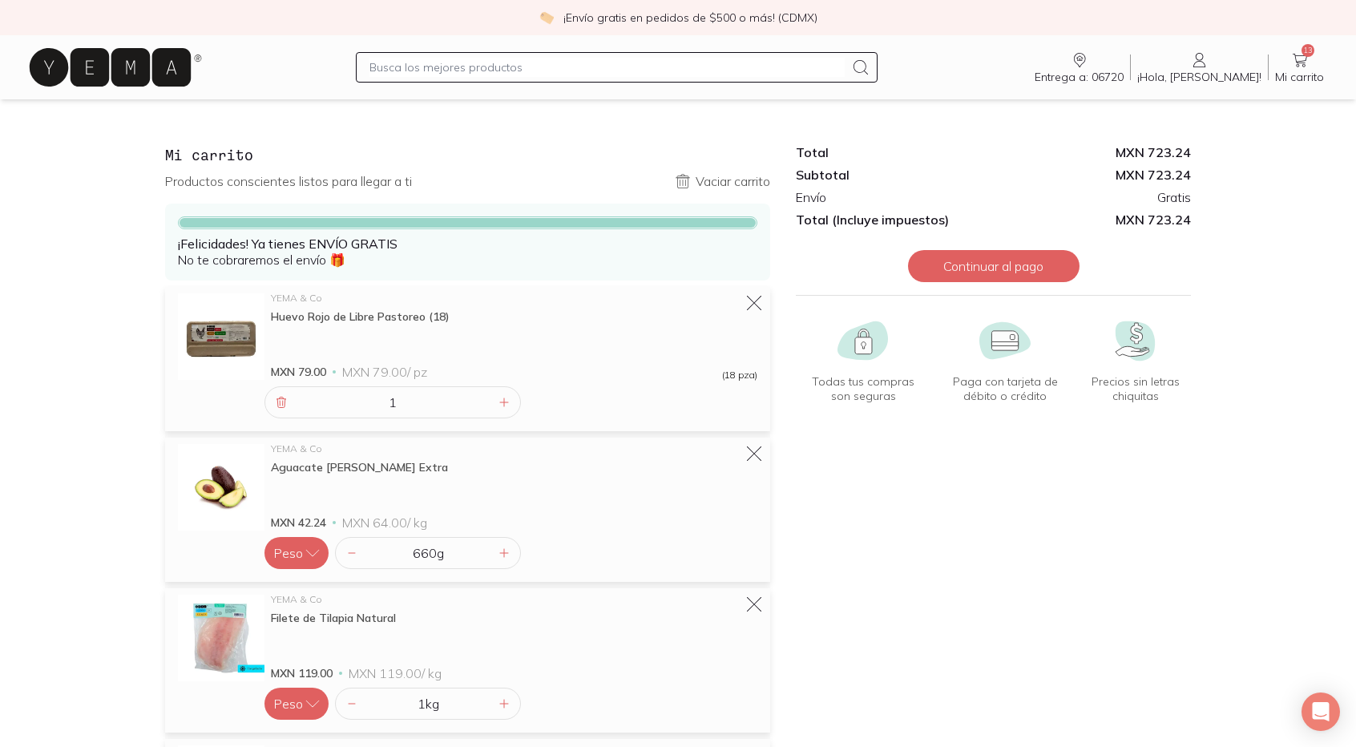
click at [612, 67] on input "text" at bounding box center [607, 67] width 475 height 19
type input "res"
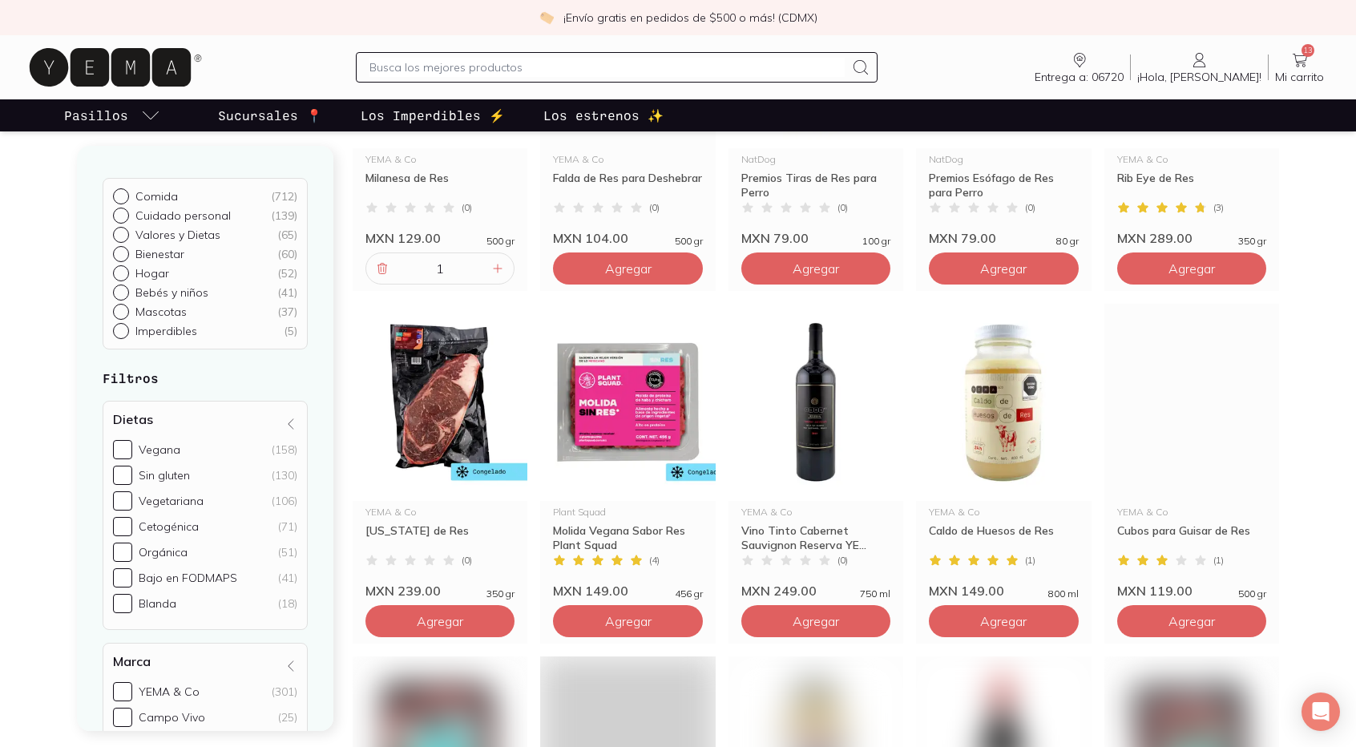
scroll to position [401, 0]
